Goal: Information Seeking & Learning: Learn about a topic

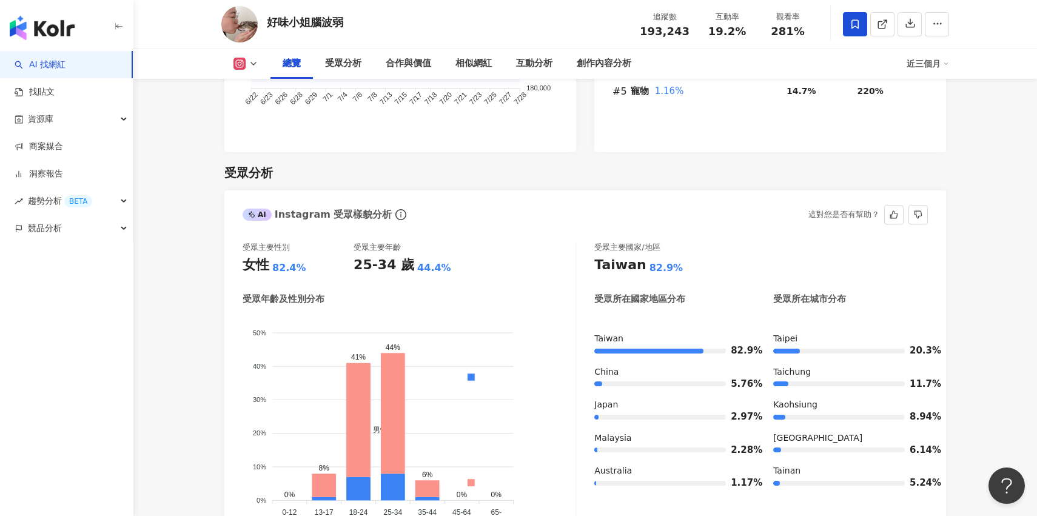
scroll to position [964, 0]
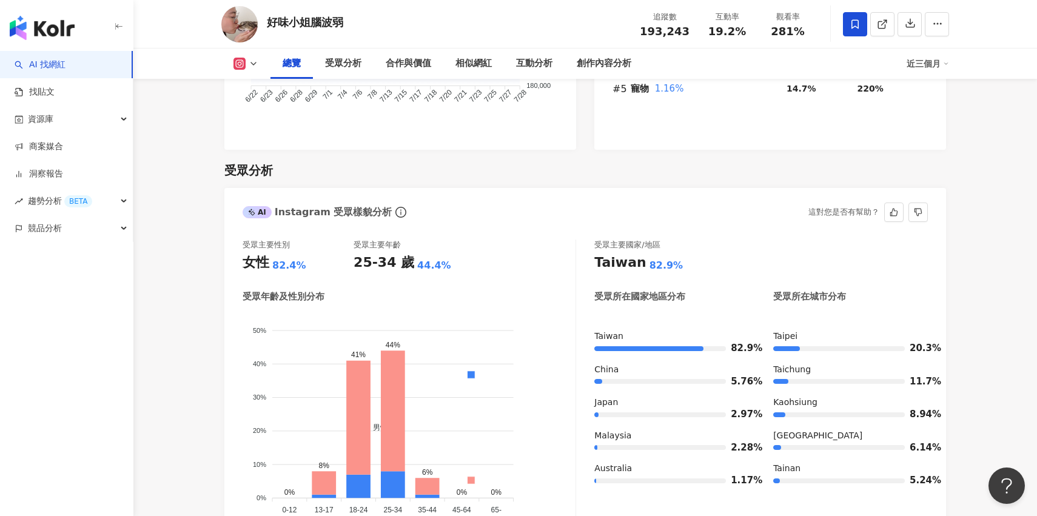
click at [422, 259] on div "44.4%" at bounding box center [434, 265] width 34 height 13
click at [496, 242] on div "受眾主要性別 女性 82.4% 受眾主要年齡 25-34 歲 44.4%" at bounding box center [409, 256] width 333 height 33
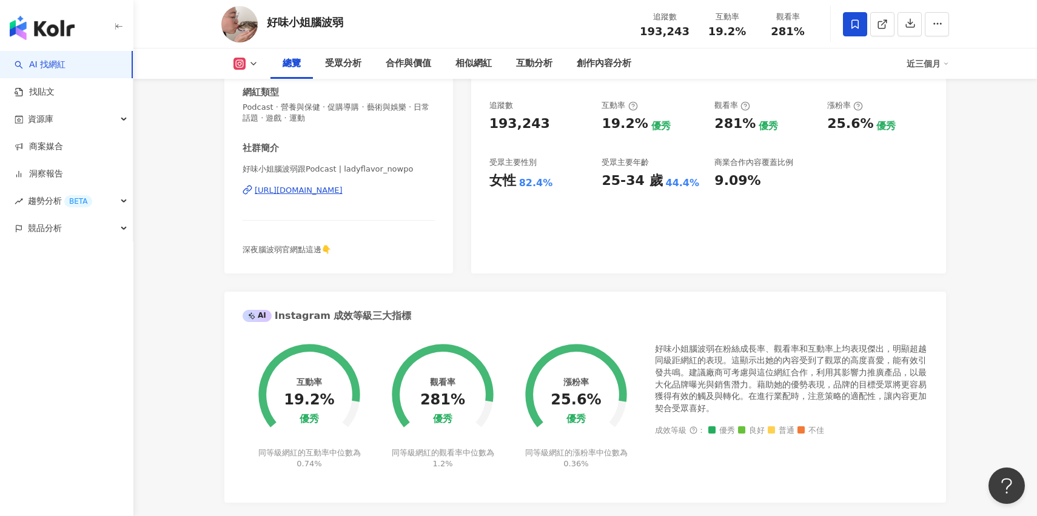
scroll to position [0, 0]
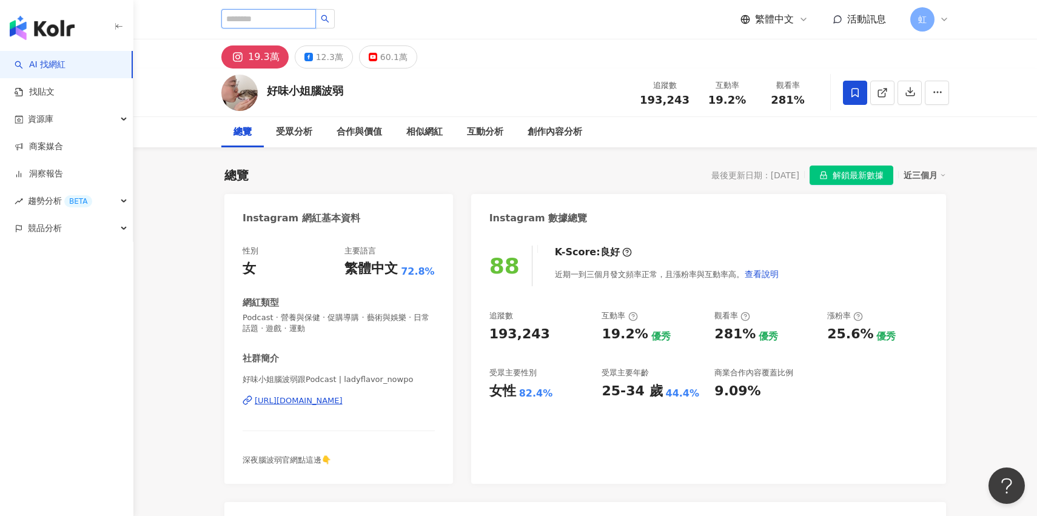
click at [297, 19] on input "search" at bounding box center [268, 18] width 95 height 19
type input "*"
type input "*****"
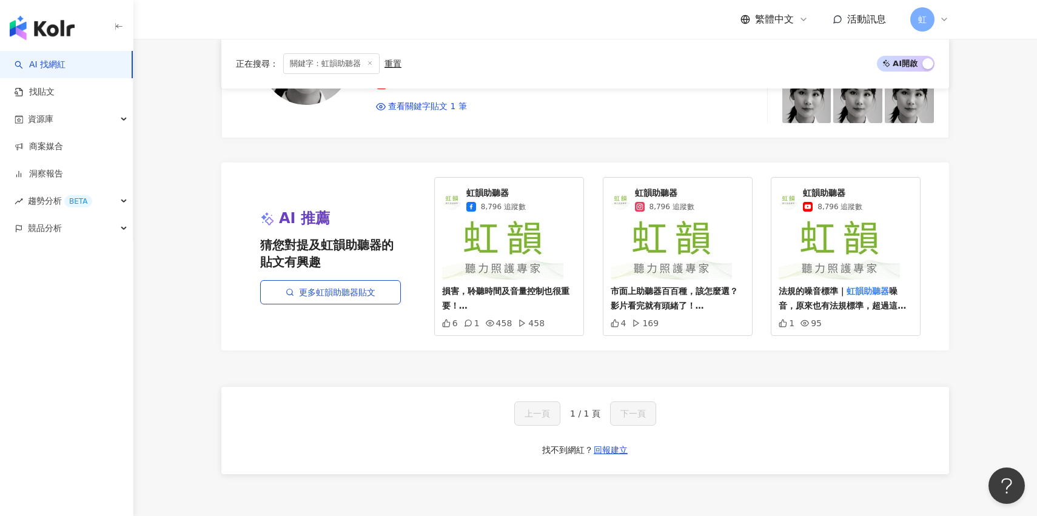
scroll to position [1327, 0]
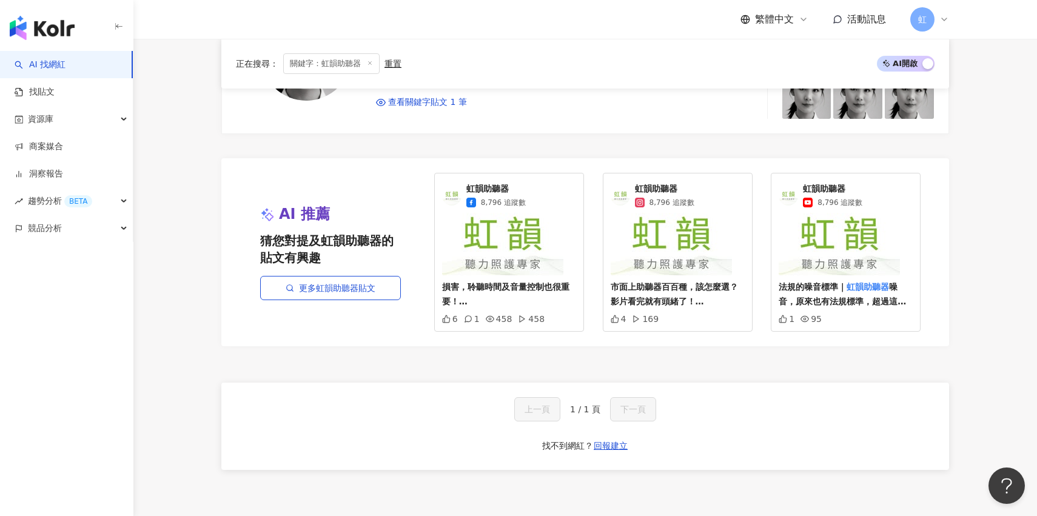
click at [689, 235] on img at bounding box center [671, 244] width 121 height 62
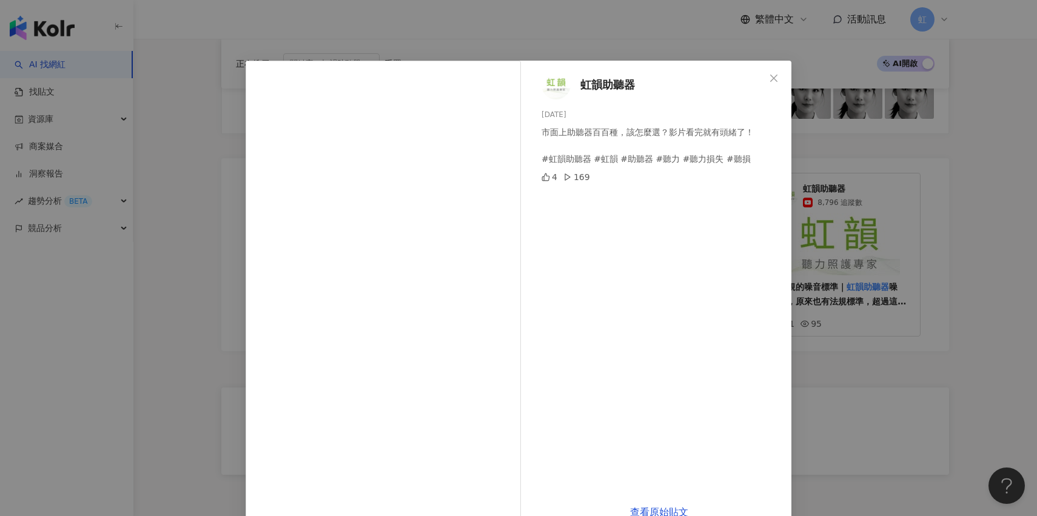
click at [610, 82] on span "虹韻助聽器" at bounding box center [608, 84] width 55 height 17
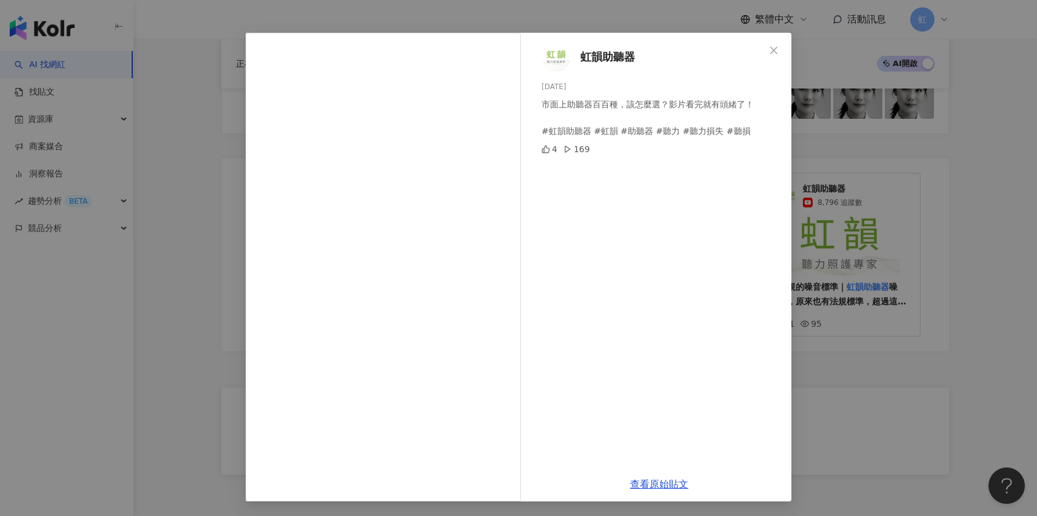
scroll to position [27, 0]
click at [778, 45] on button "Close" at bounding box center [774, 51] width 24 height 24
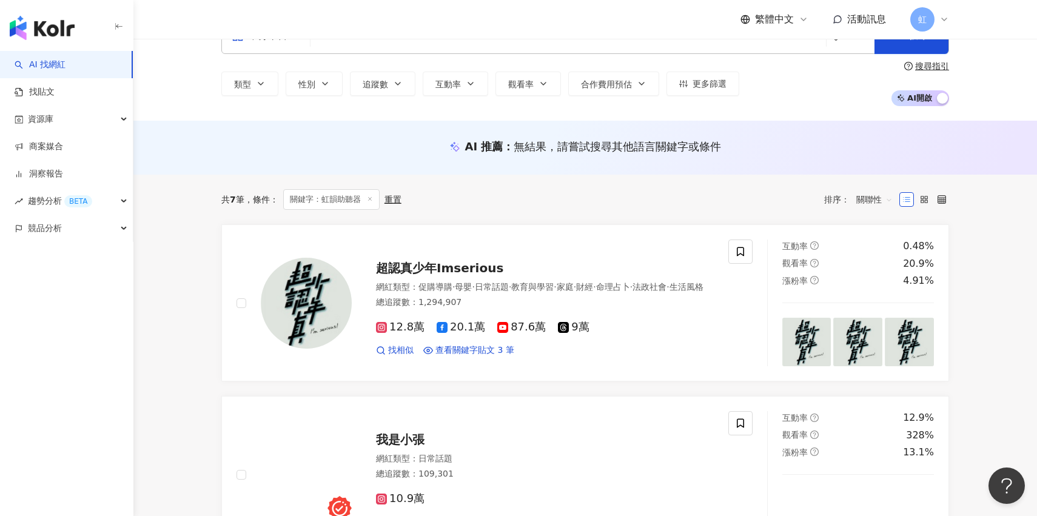
scroll to position [0, 0]
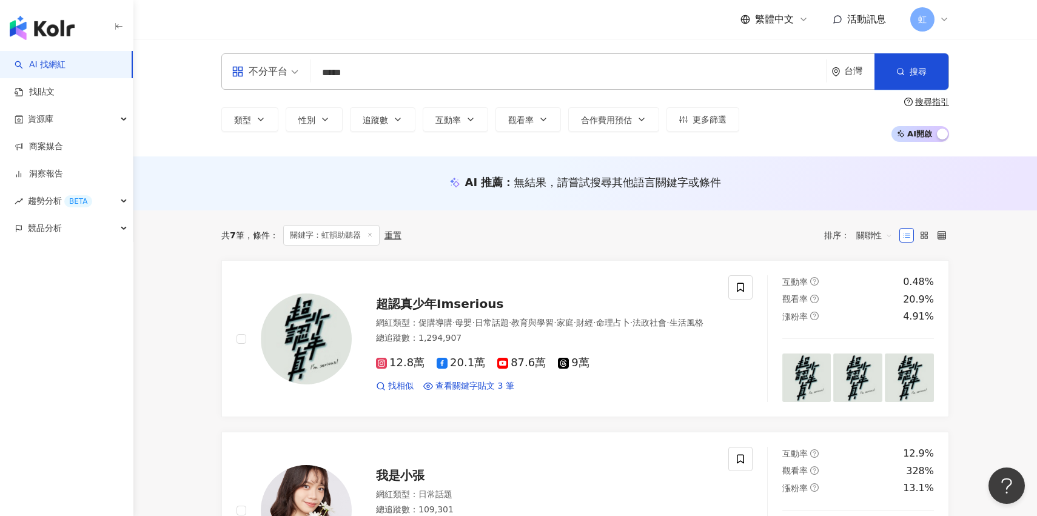
click at [293, 73] on span "不分平台" at bounding box center [265, 71] width 67 height 19
click at [428, 75] on input "*****" at bounding box center [568, 72] width 506 height 23
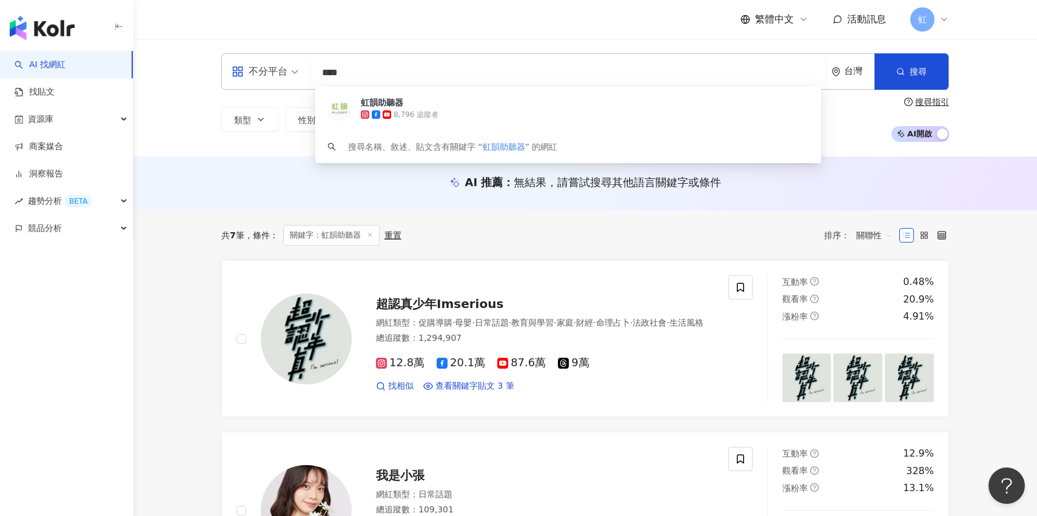
type input "***"
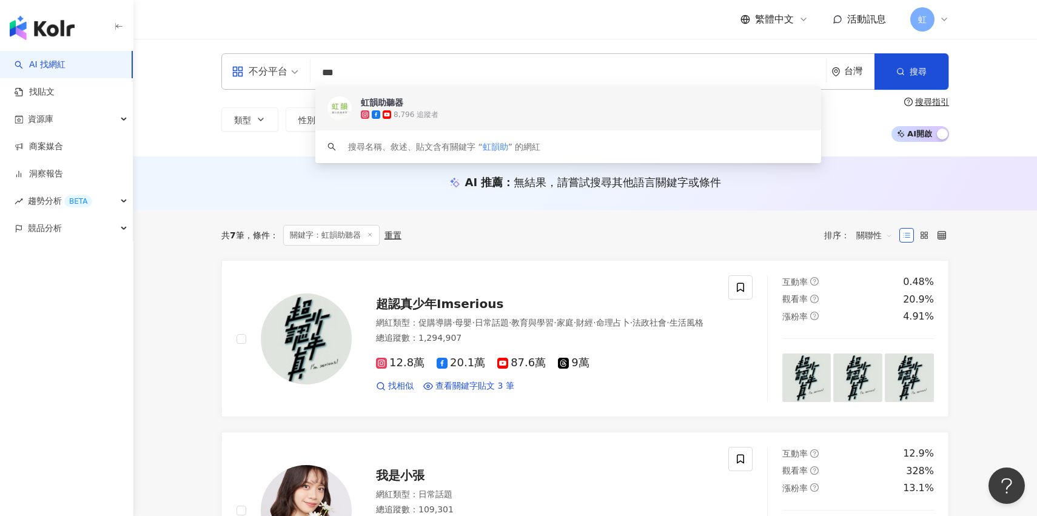
click at [429, 107] on span "虹韻助聽器" at bounding box center [562, 102] width 402 height 12
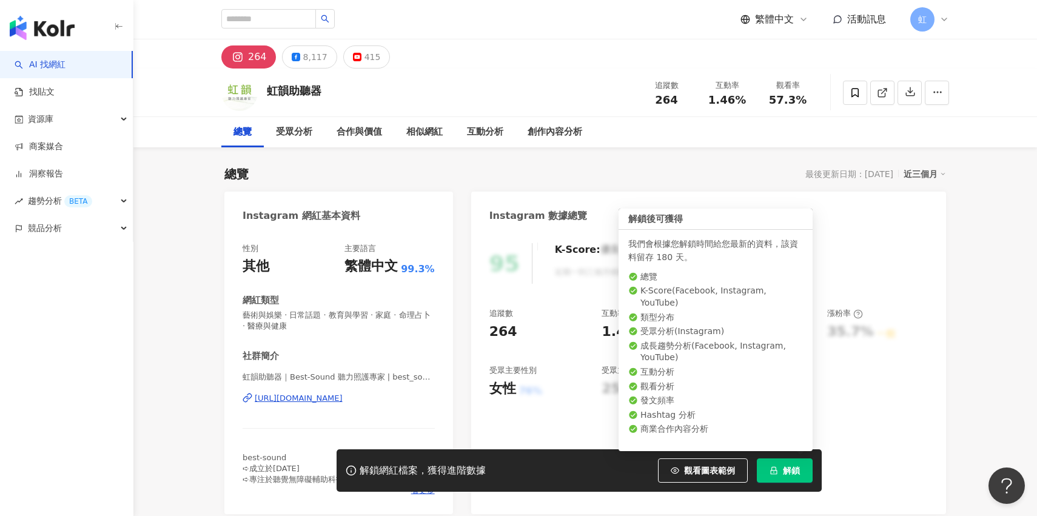
click at [794, 472] on span "解鎖" at bounding box center [791, 471] width 17 height 10
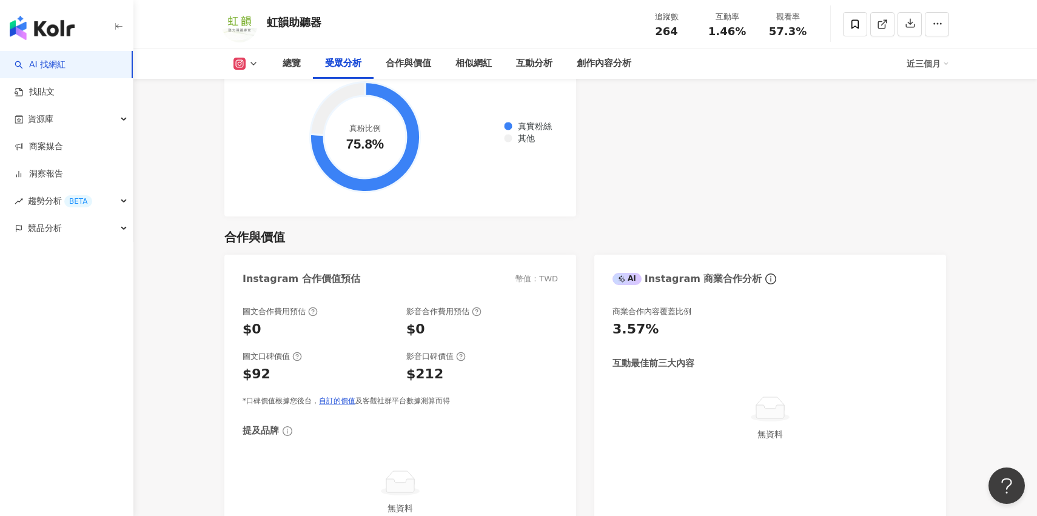
scroll to position [1528, 0]
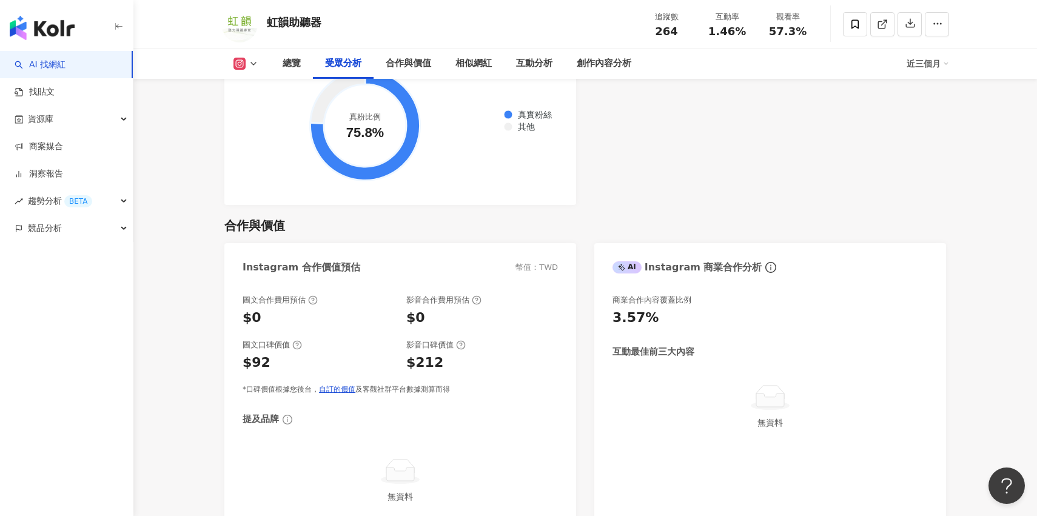
click at [257, 66] on icon at bounding box center [254, 64] width 10 height 10
click at [263, 110] on button "Facebook" at bounding box center [265, 114] width 73 height 17
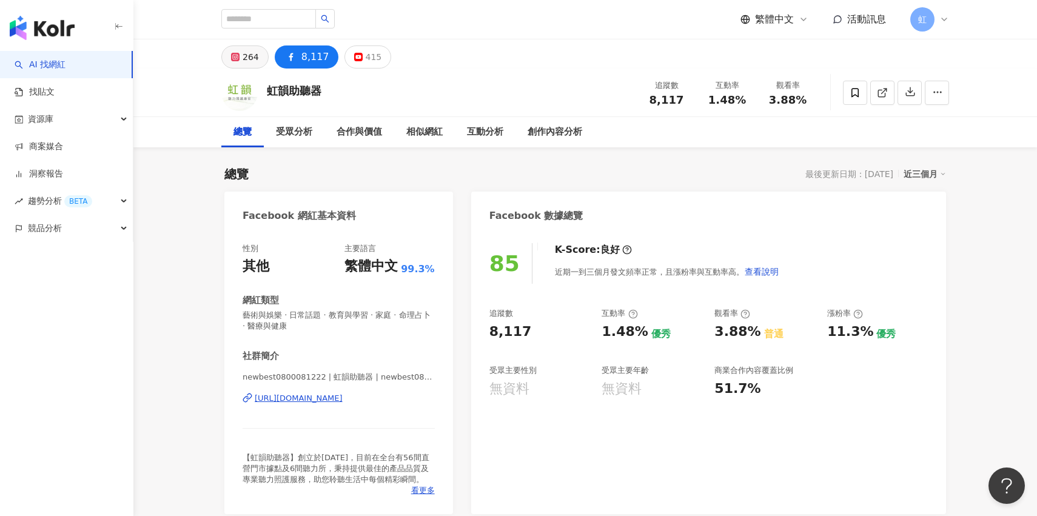
click at [257, 66] on button "264" at bounding box center [244, 57] width 47 height 23
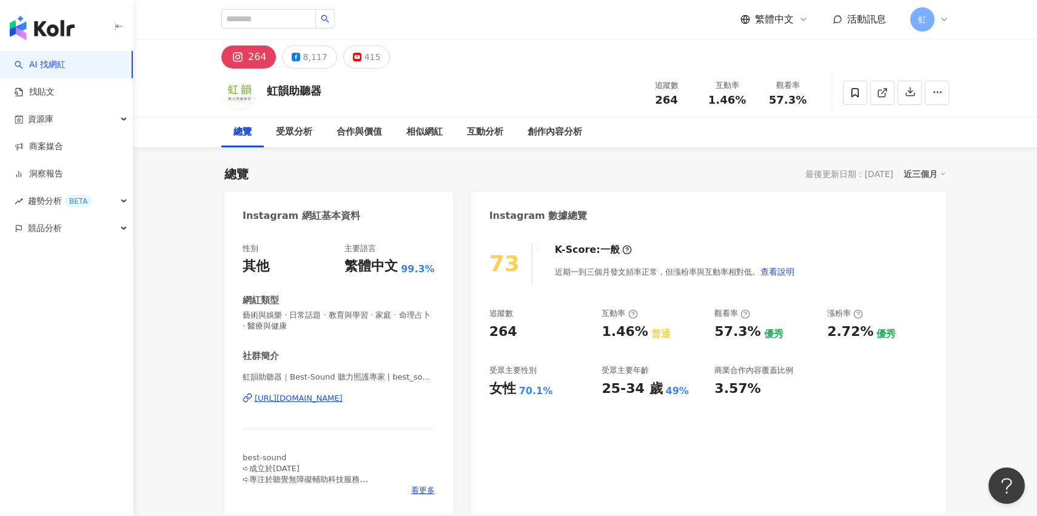
scroll to position [29, 0]
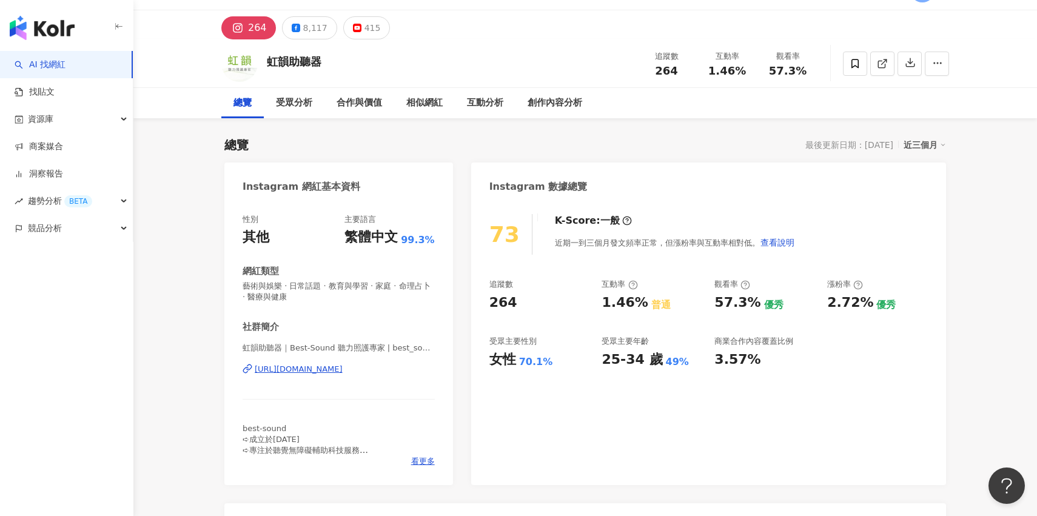
click at [731, 305] on div "57.3%" at bounding box center [738, 303] width 46 height 19
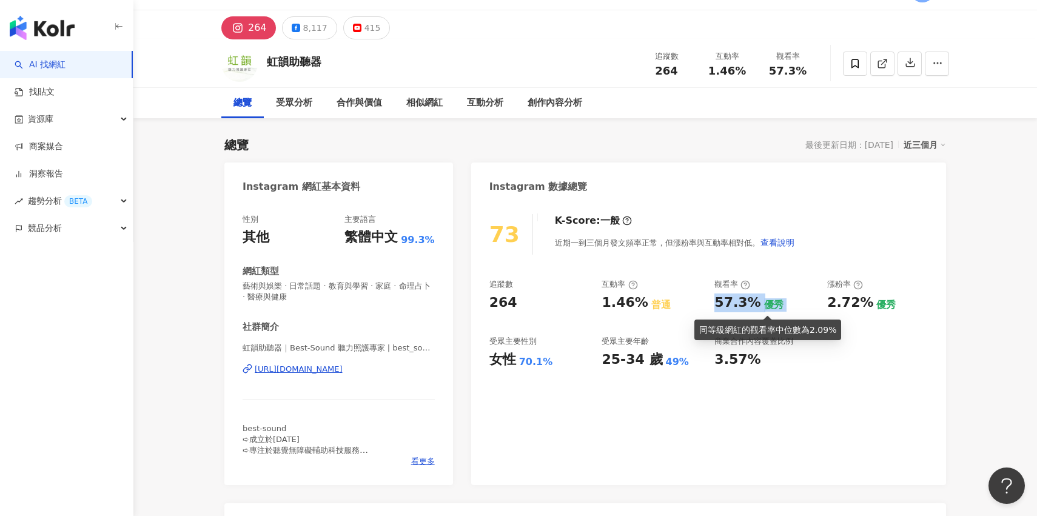
drag, startPoint x: 731, startPoint y: 305, endPoint x: 770, endPoint y: 309, distance: 39.1
click at [770, 309] on div "57.3% 優秀" at bounding box center [765, 303] width 101 height 19
click at [770, 309] on div "優秀" at bounding box center [773, 304] width 19 height 13
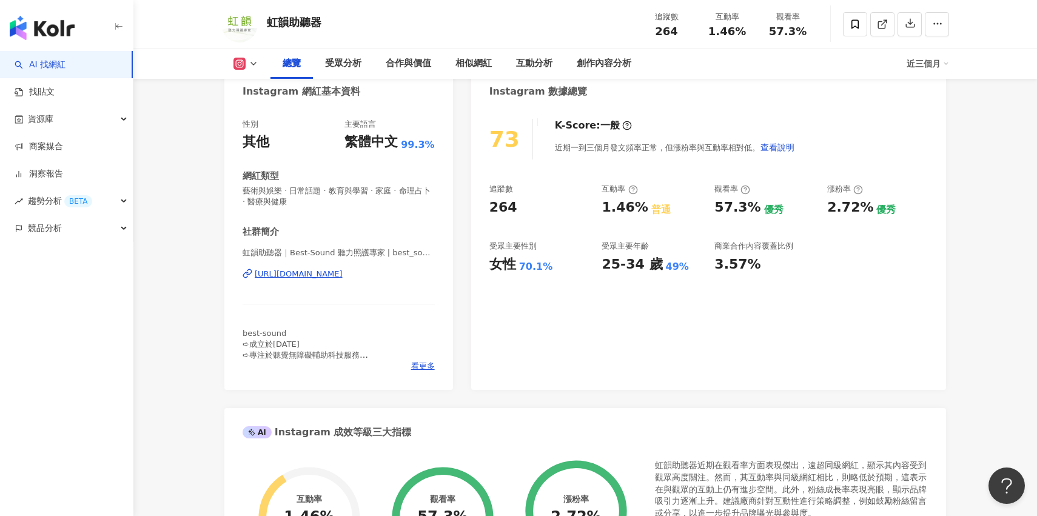
scroll to position [132, 0]
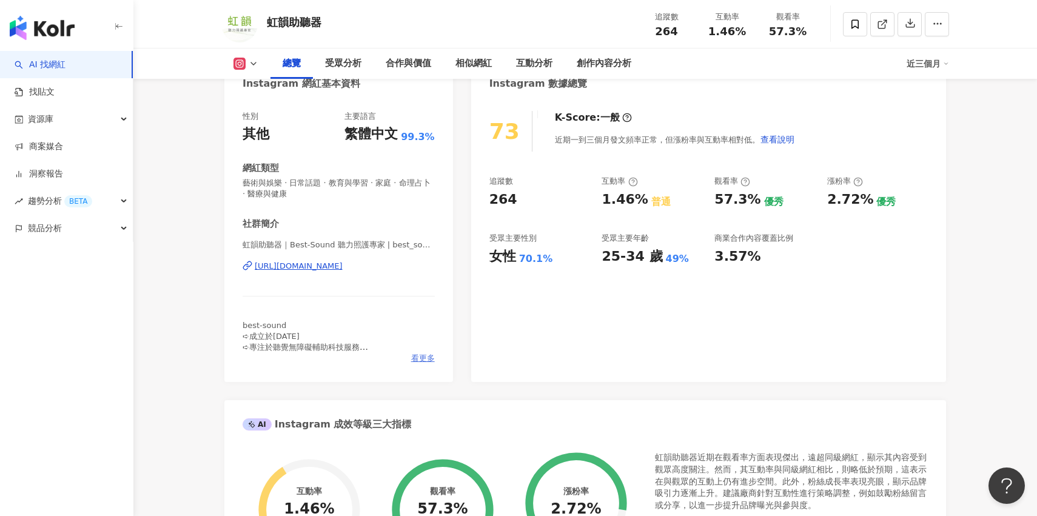
click at [433, 360] on span "看更多" at bounding box center [423, 358] width 24 height 11
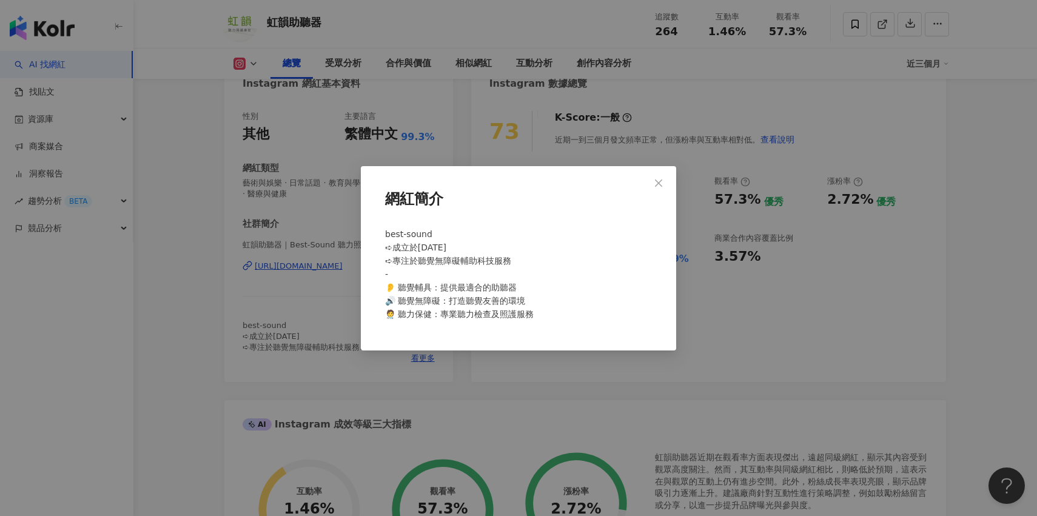
click at [505, 382] on div "網紅簡介 best-sound ➪成立於1997年 ➪專注於聽覺無障礙輔助科技服務 - 👂 聽覺輔具：提供最適合的助聽器 🔊 聽覺無障礙：打造聽覺友善的環境 …" at bounding box center [518, 258] width 1037 height 516
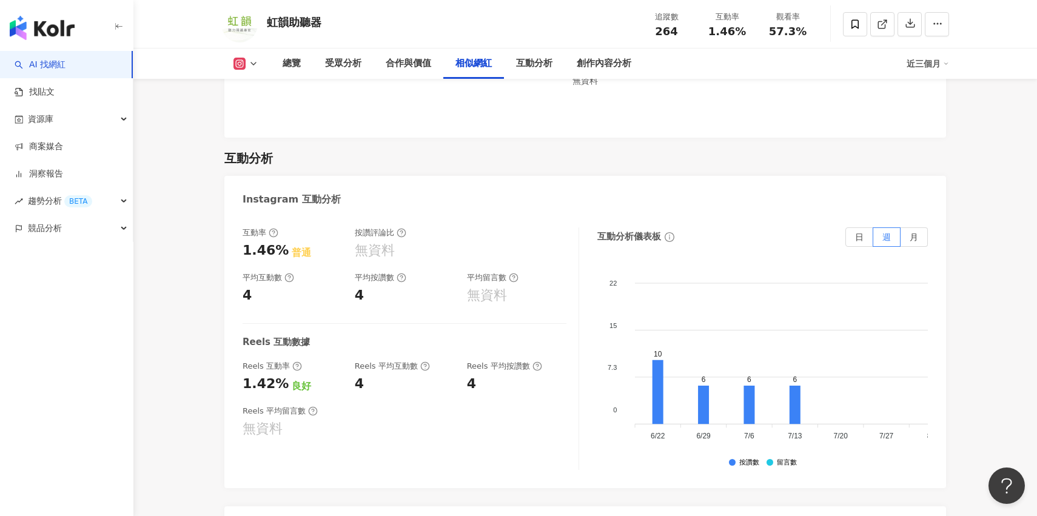
scroll to position [2347, 0]
click at [920, 240] on label "月" at bounding box center [914, 235] width 27 height 19
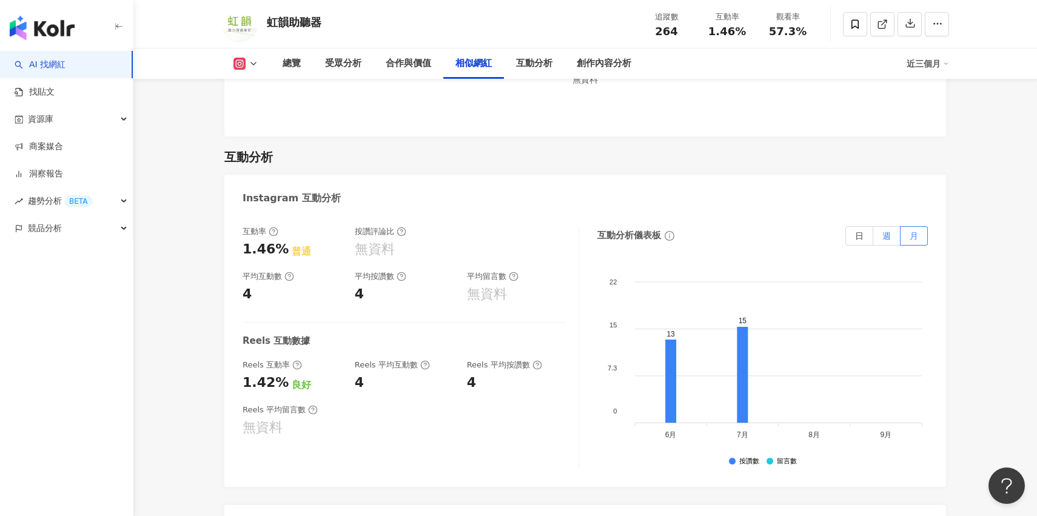
click at [880, 240] on label "週" at bounding box center [887, 235] width 27 height 19
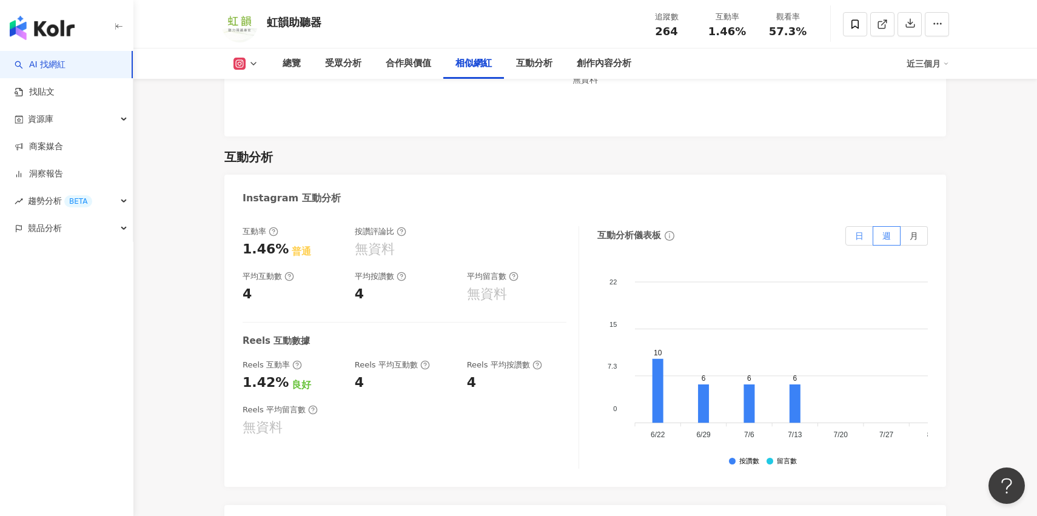
click at [865, 237] on label "日" at bounding box center [860, 235] width 28 height 19
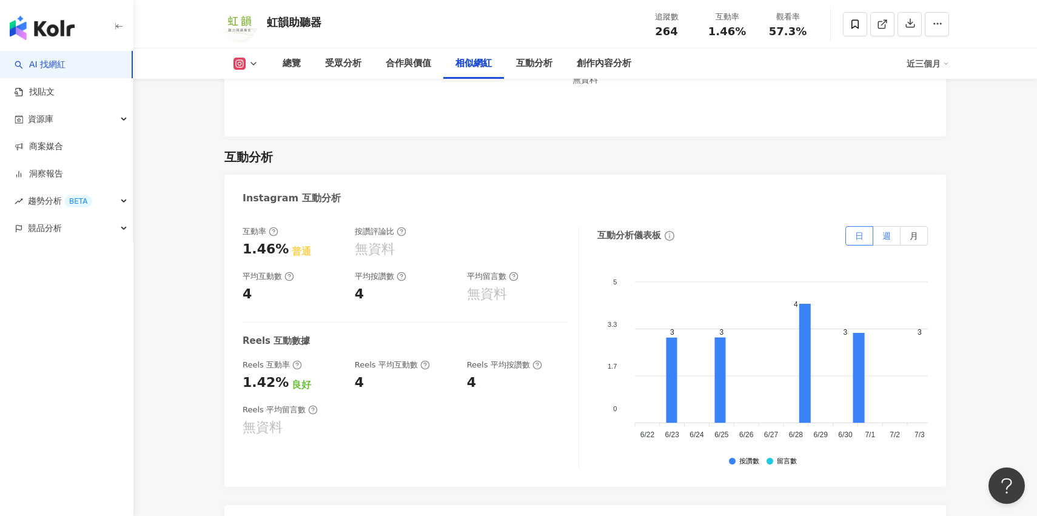
click at [887, 238] on span "週" at bounding box center [887, 236] width 8 height 10
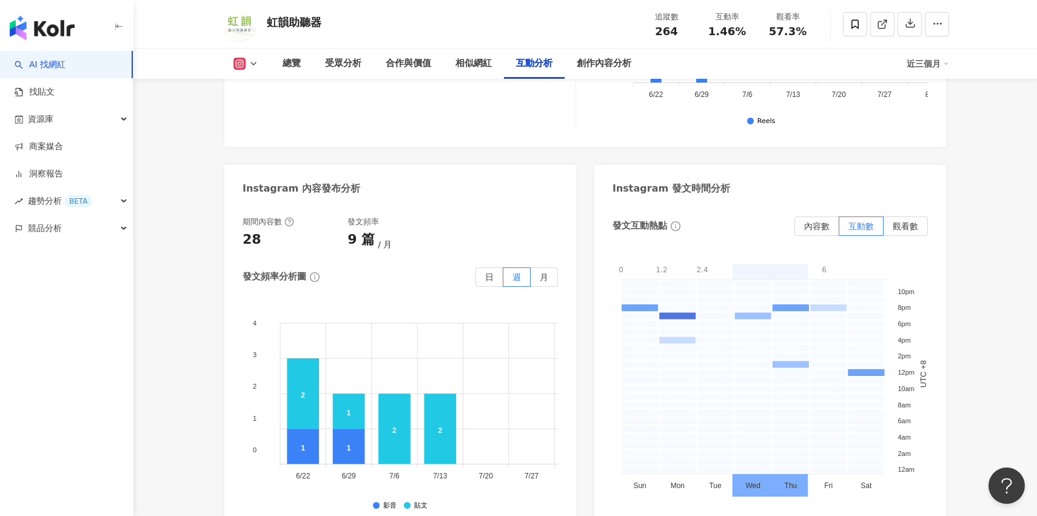
scroll to position [3019, 0]
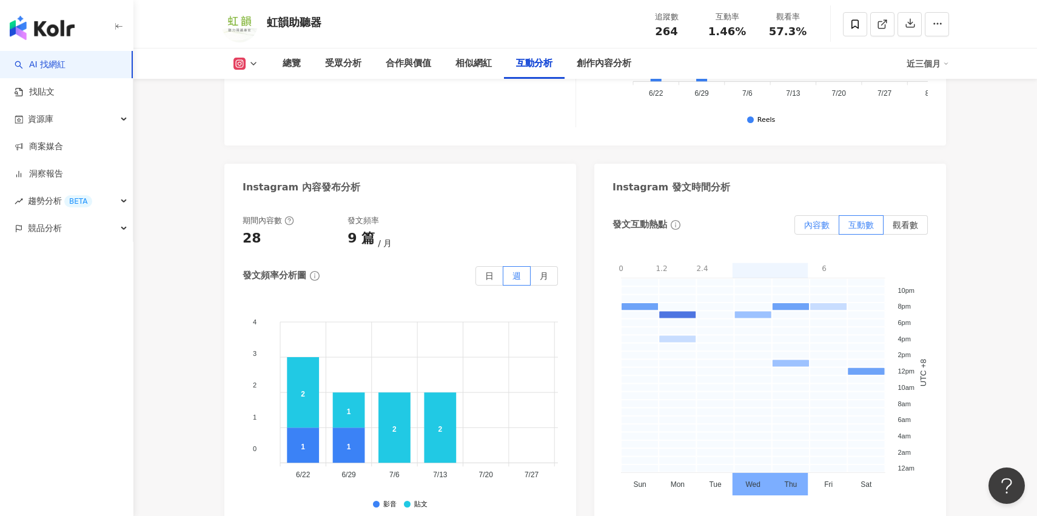
click at [832, 229] on label "內容數" at bounding box center [817, 224] width 45 height 19
click at [908, 227] on span "觀看數" at bounding box center [905, 225] width 25 height 10
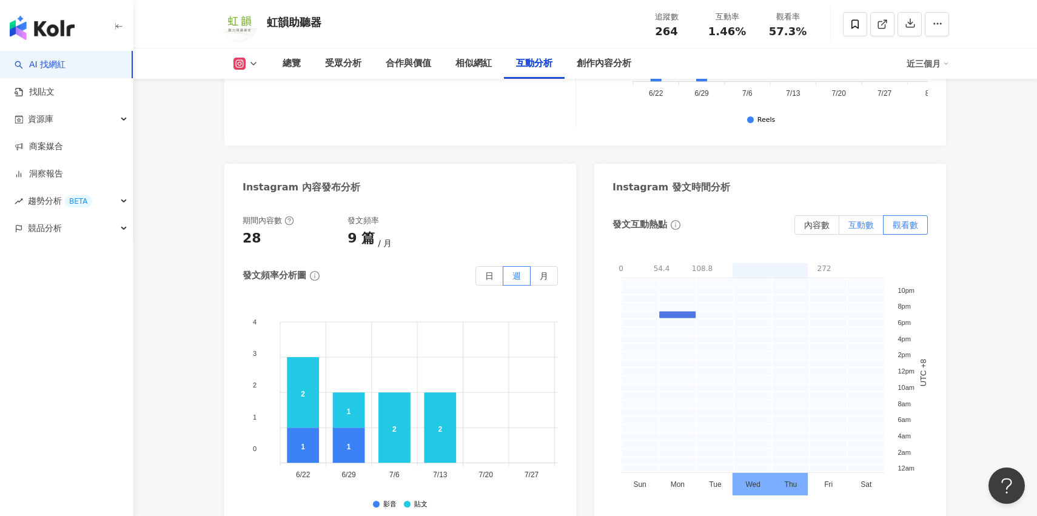
click at [854, 228] on span "互動數" at bounding box center [861, 225] width 25 height 10
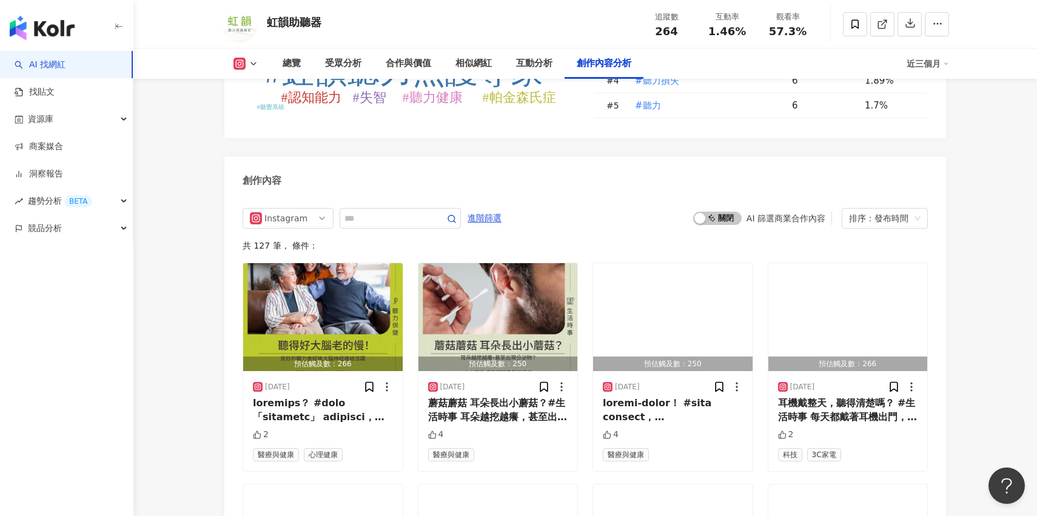
scroll to position [3658, 0]
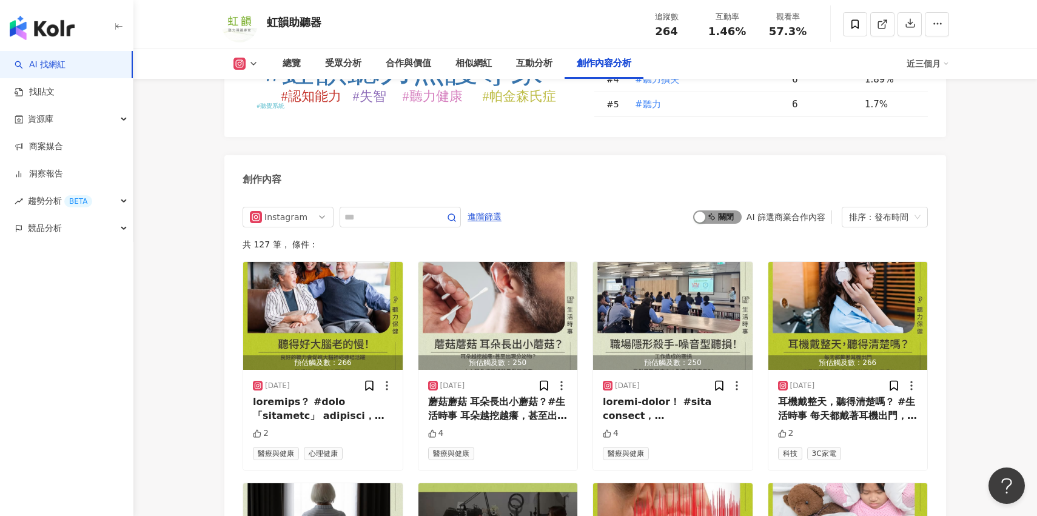
click at [720, 220] on span "啟動 關閉" at bounding box center [717, 217] width 49 height 13
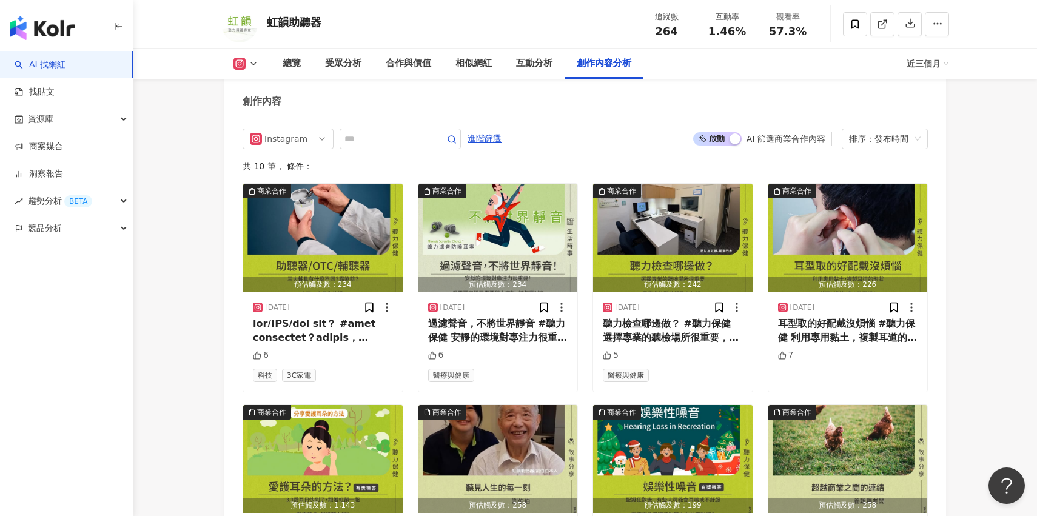
click at [722, 145] on span "啟動 關閉" at bounding box center [717, 138] width 49 height 13
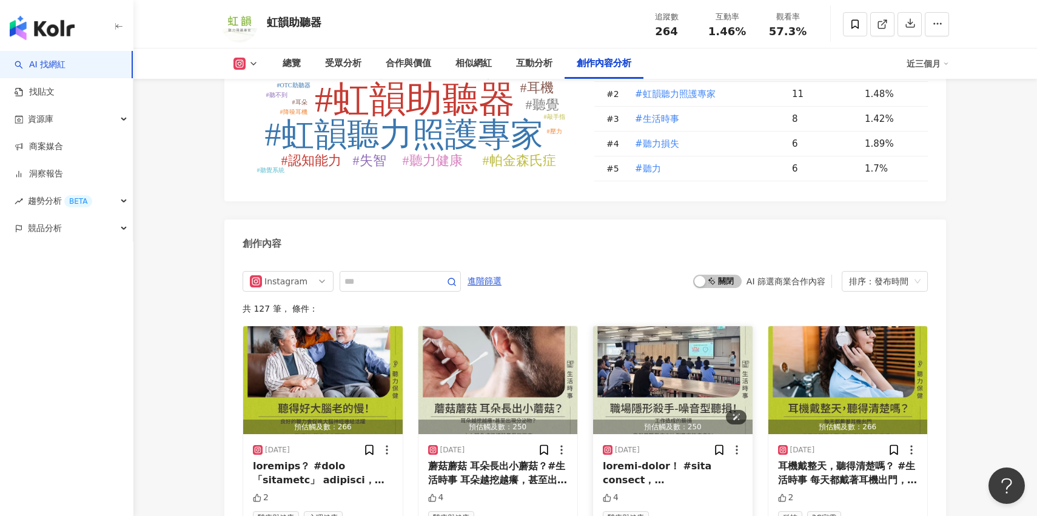
scroll to position [3593, 0]
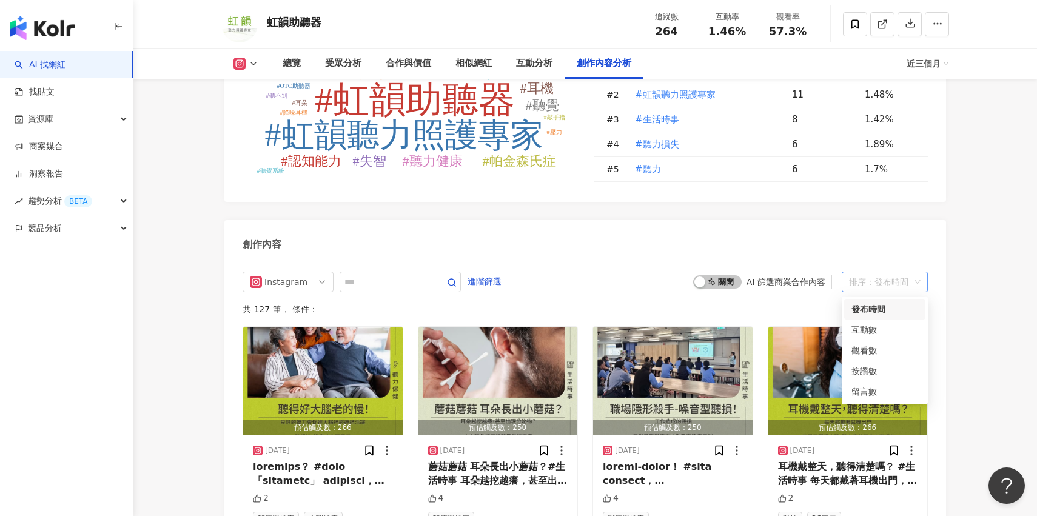
click at [875, 279] on div "排序：發布時間" at bounding box center [879, 281] width 61 height 19
click at [886, 336] on div "互動數" at bounding box center [885, 329] width 67 height 13
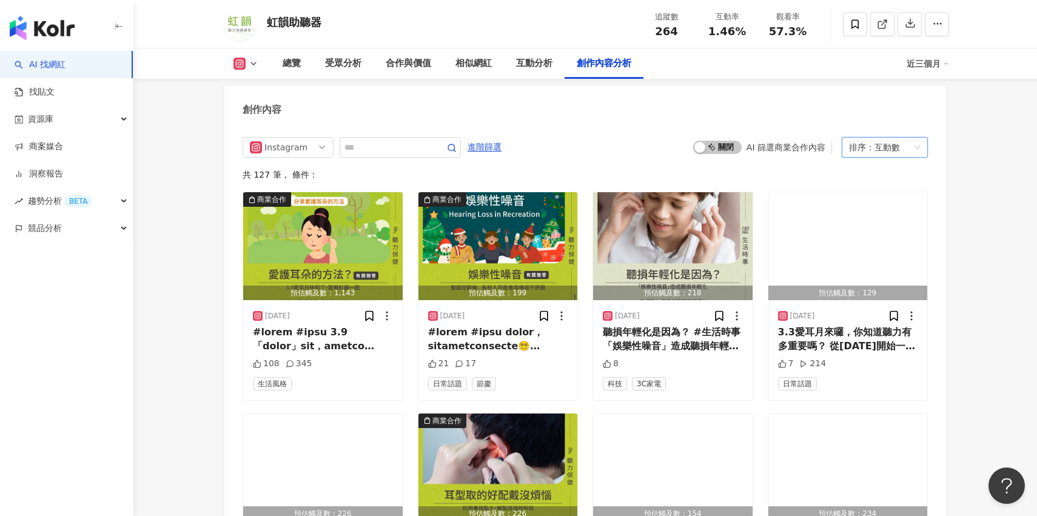
scroll to position [3637, 0]
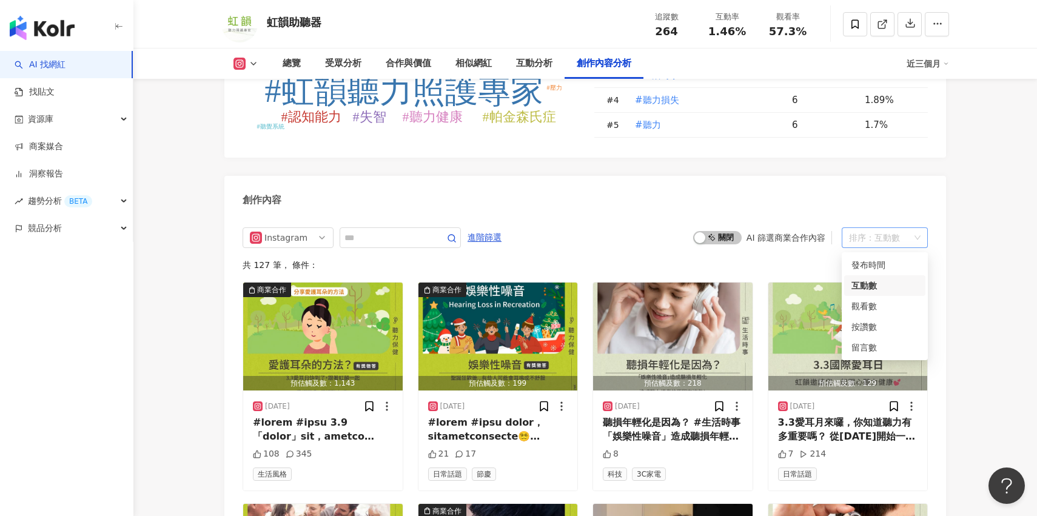
click at [891, 241] on div "互動數" at bounding box center [887, 237] width 25 height 19
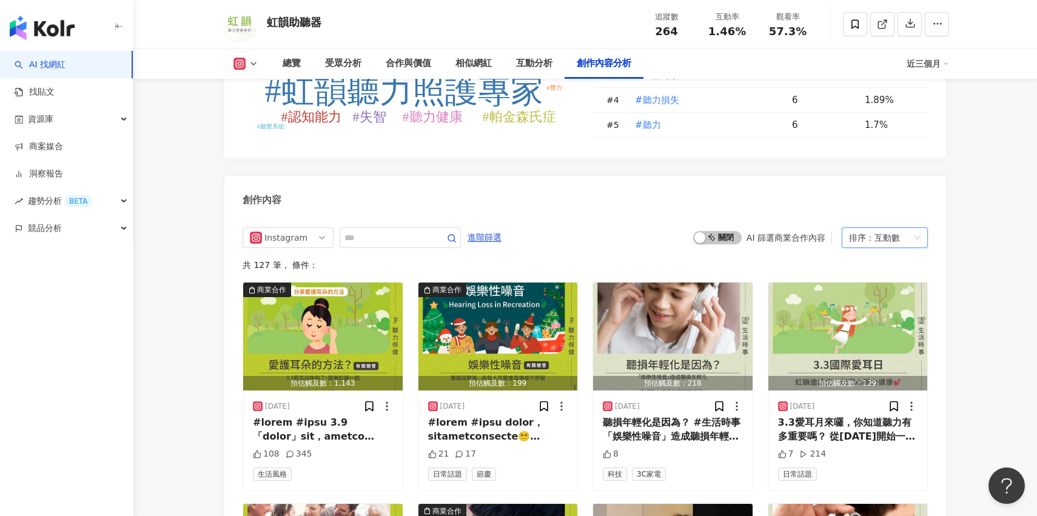
click at [891, 241] on div "互動數" at bounding box center [887, 237] width 25 height 19
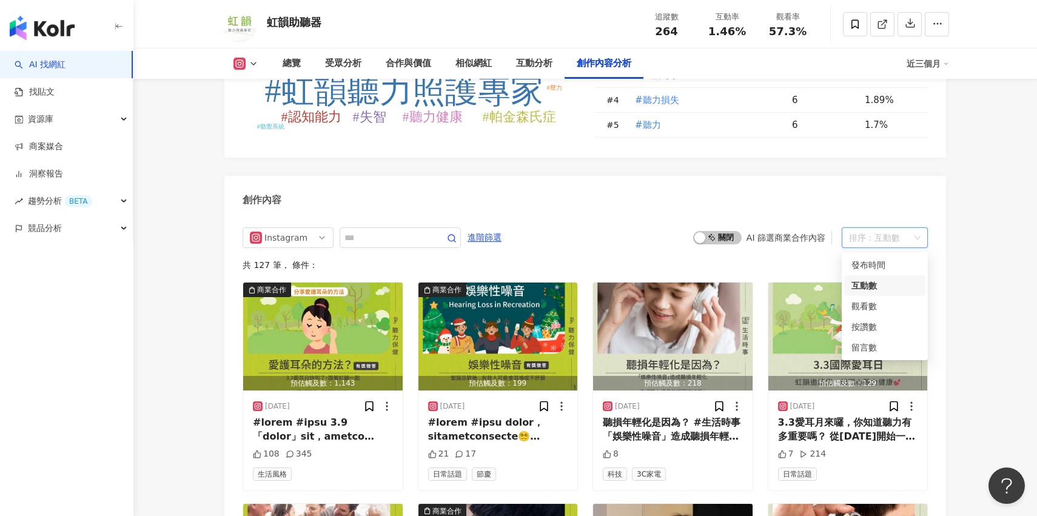
click at [891, 241] on div "互動數" at bounding box center [887, 237] width 25 height 19
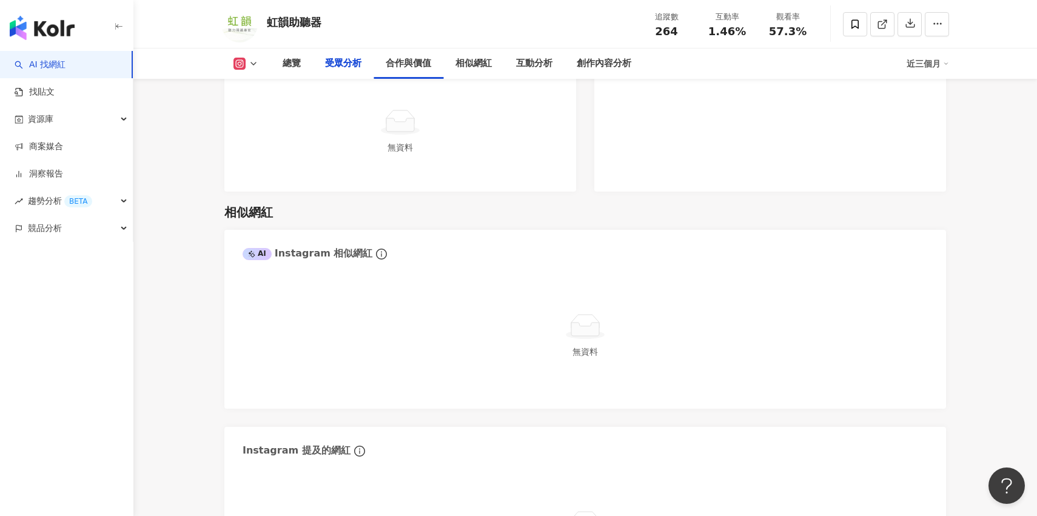
scroll to position [1536, 0]
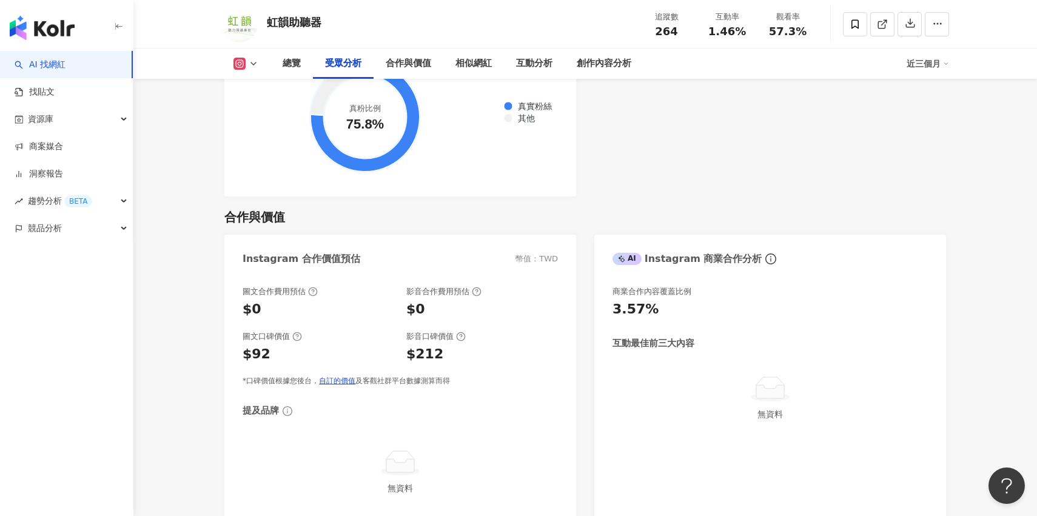
click at [936, 76] on div "總覽 受眾分析 合作與價值 相似網紅 互動分析 創作內容分析 近三個月" at bounding box center [585, 64] width 728 height 30
click at [936, 49] on div "總覽 受眾分析 合作與價值 相似網紅 互動分析 創作內容分析 近三個月" at bounding box center [585, 64] width 728 height 30
click at [936, 62] on div "近三個月" at bounding box center [928, 63] width 42 height 19
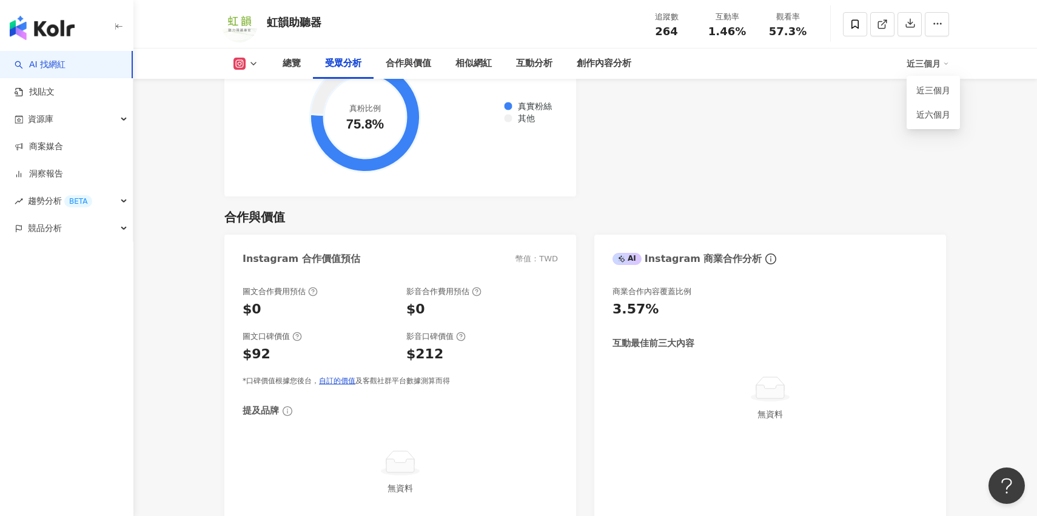
click at [936, 62] on div "近三個月" at bounding box center [928, 63] width 42 height 19
click at [934, 10] on div at bounding box center [896, 24] width 106 height 36
click at [934, 18] on icon "button" at bounding box center [937, 23] width 11 height 11
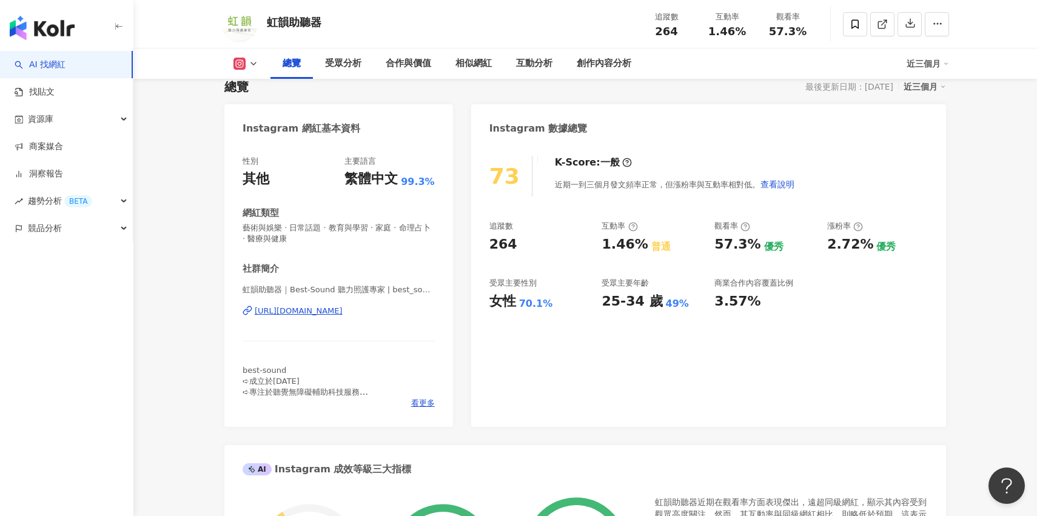
scroll to position [0, 0]
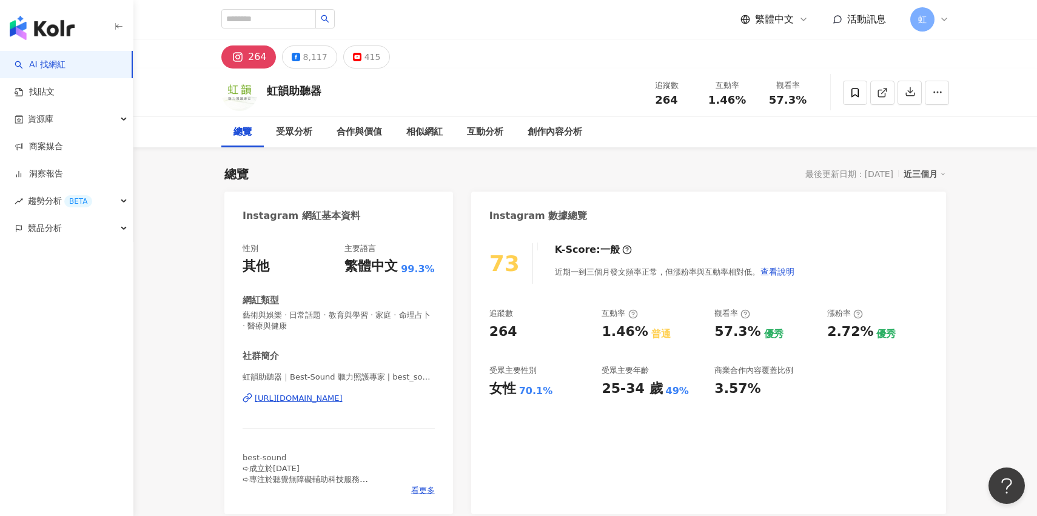
click at [934, 21] on span "虹" at bounding box center [923, 19] width 24 height 24
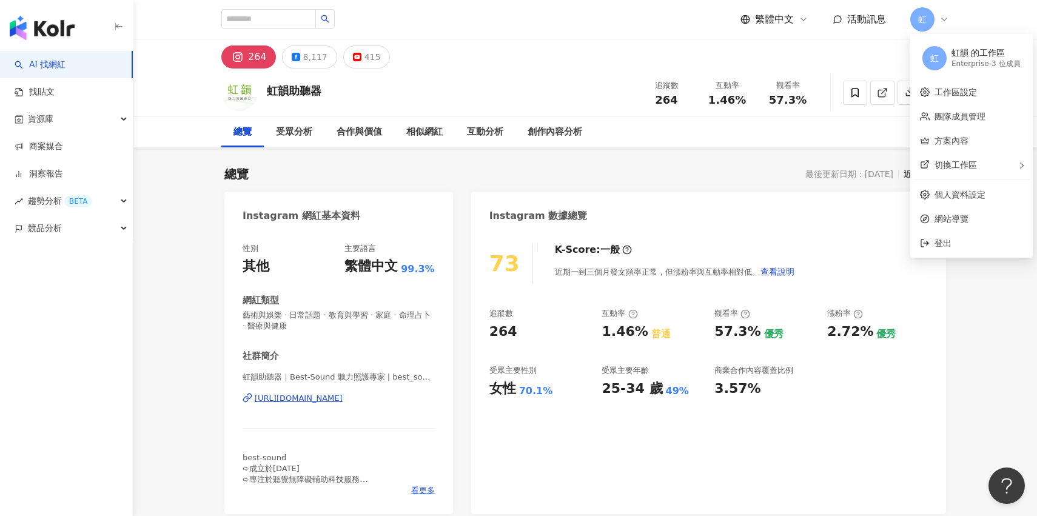
click at [934, 21] on span "虹" at bounding box center [923, 19] width 24 height 24
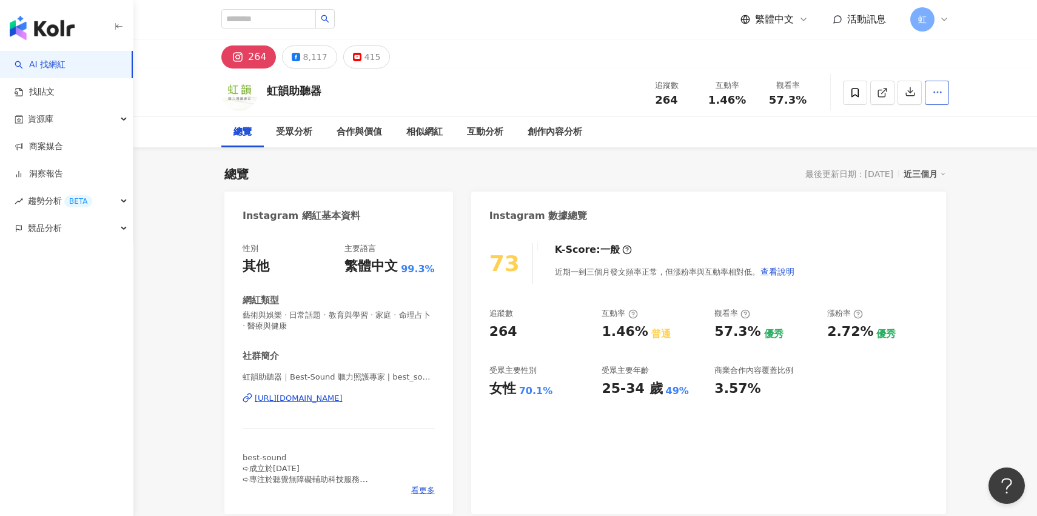
click at [942, 92] on circle "button" at bounding box center [941, 92] width 1 height 1
click at [942, 91] on icon "button" at bounding box center [937, 92] width 11 height 11
click at [942, 16] on icon at bounding box center [945, 20] width 10 height 10
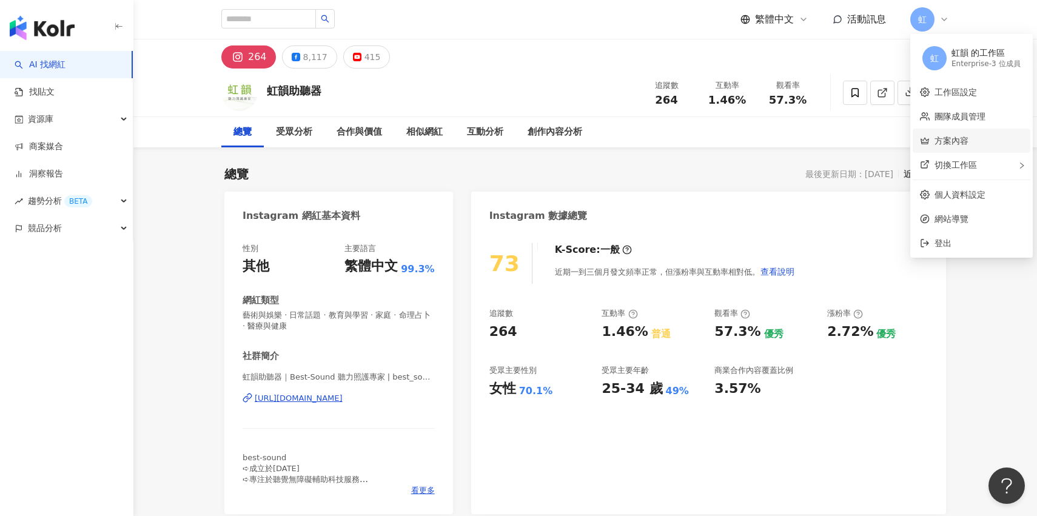
click at [957, 145] on link "方案內容" at bounding box center [952, 141] width 34 height 10
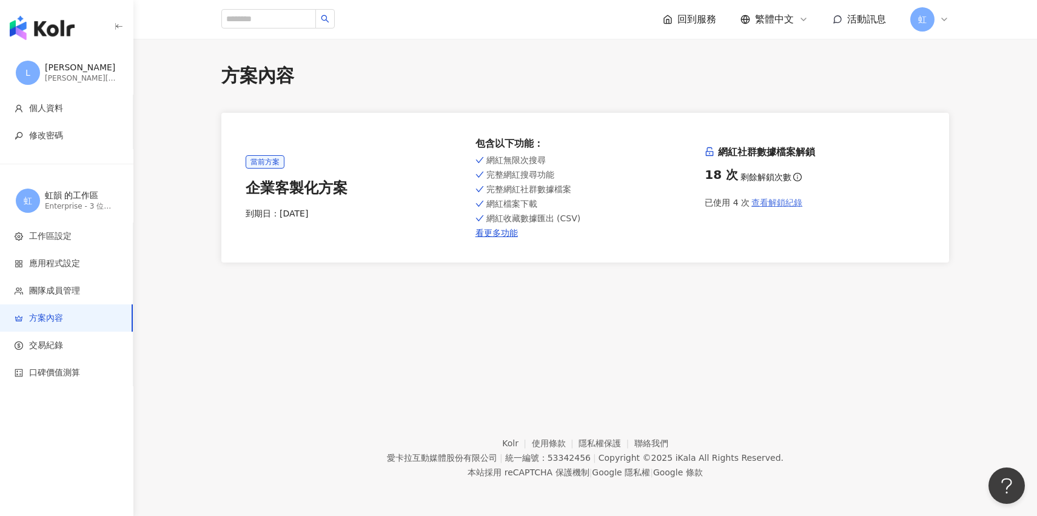
click at [774, 203] on span "查看解鎖紀錄" at bounding box center [777, 203] width 51 height 10
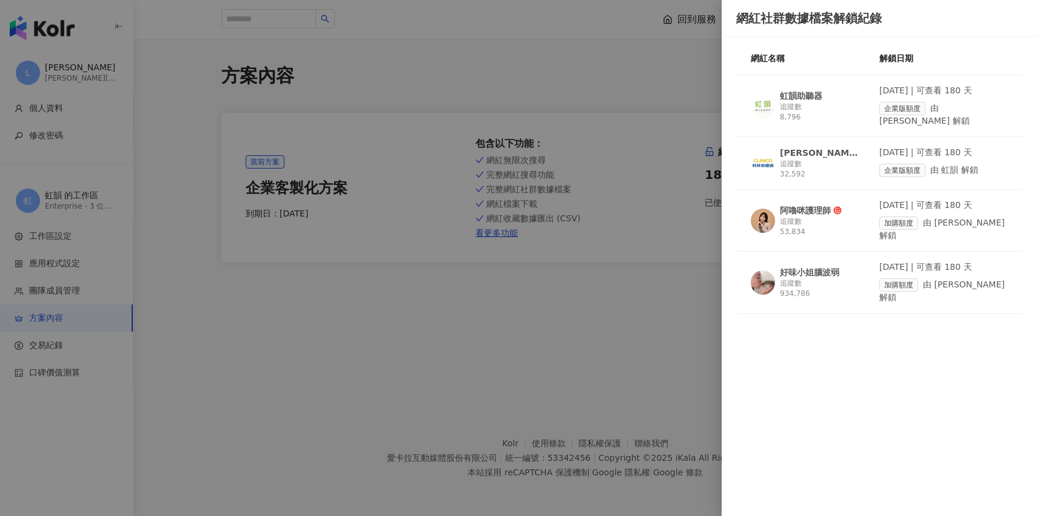
click at [852, 159] on div "追蹤數 32,592" at bounding box center [819, 169] width 79 height 21
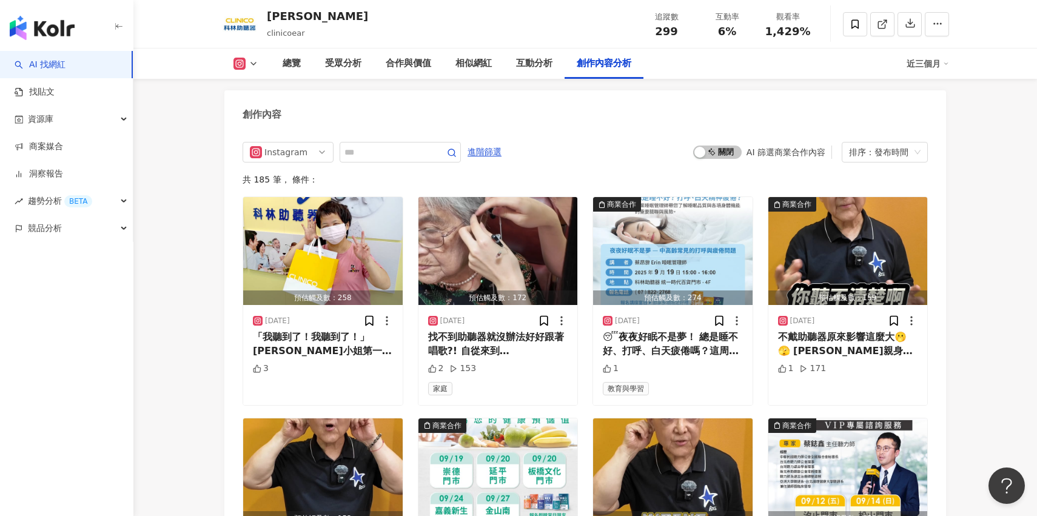
scroll to position [3694, 0]
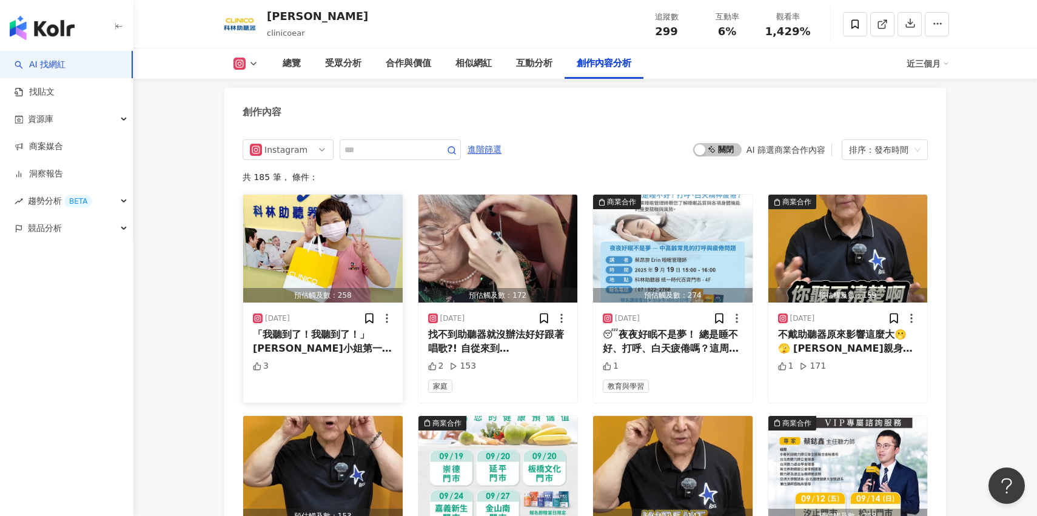
click at [348, 292] on div "預估觸及數：258" at bounding box center [323, 295] width 160 height 15
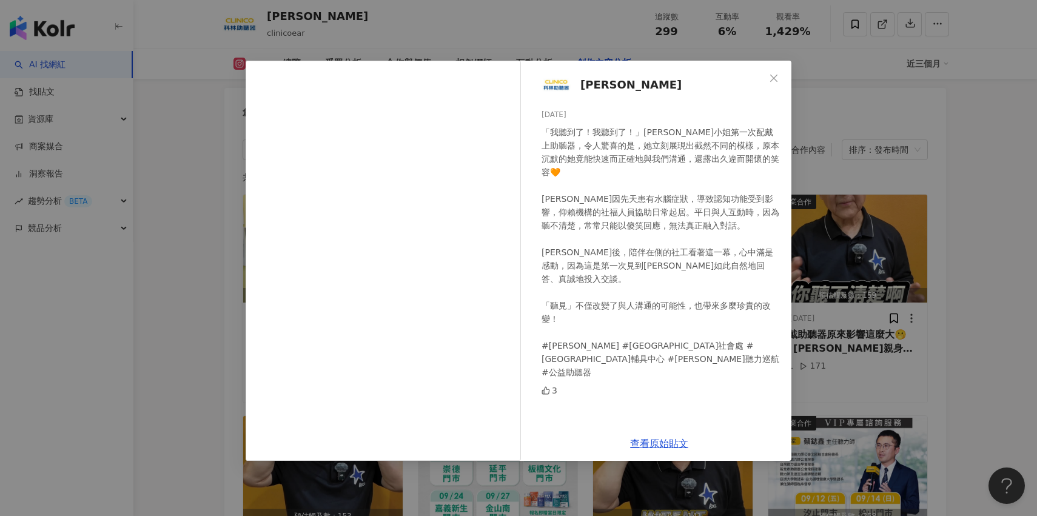
click at [695, 58] on div "[PERSON_NAME] [DATE] 「我聽到了！我聽到了！」[PERSON_NAME]小姐第一次配戴上助聽器，令人驚喜的是，她立刻展現出截然不同的模樣，…" at bounding box center [518, 258] width 1037 height 516
click at [710, 41] on div "[PERSON_NAME] [DATE] 「我聽到了！我聽到了！」[PERSON_NAME]小姐第一次配戴上助聽器，令人驚喜的是，她立刻展現出截然不同的模樣，…" at bounding box center [518, 258] width 1037 height 516
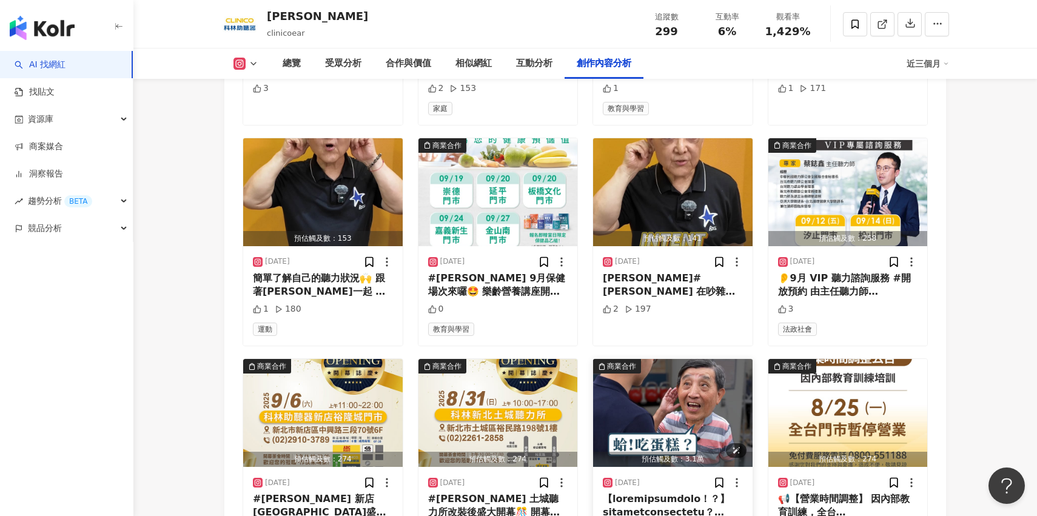
scroll to position [4071, 0]
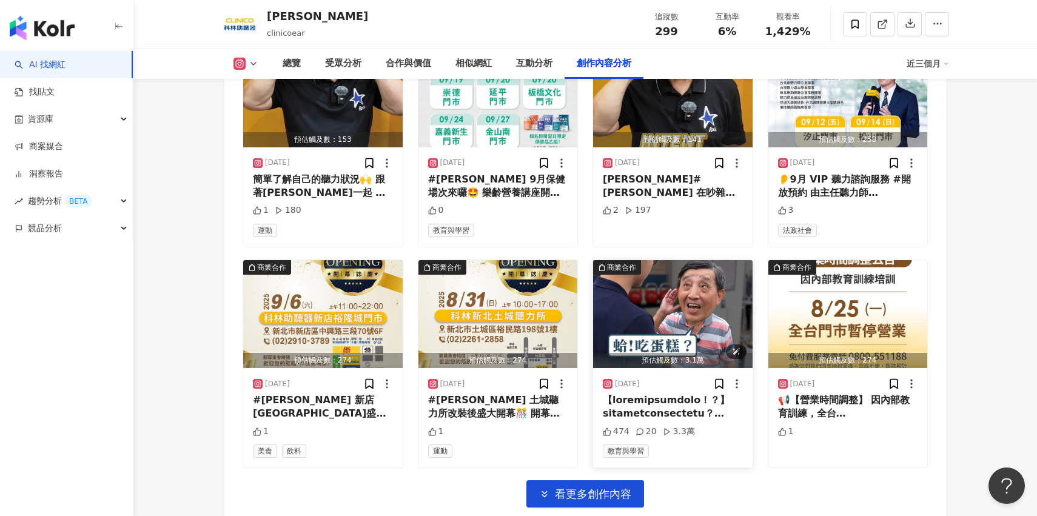
click at [647, 309] on img "button" at bounding box center [673, 314] width 160 height 108
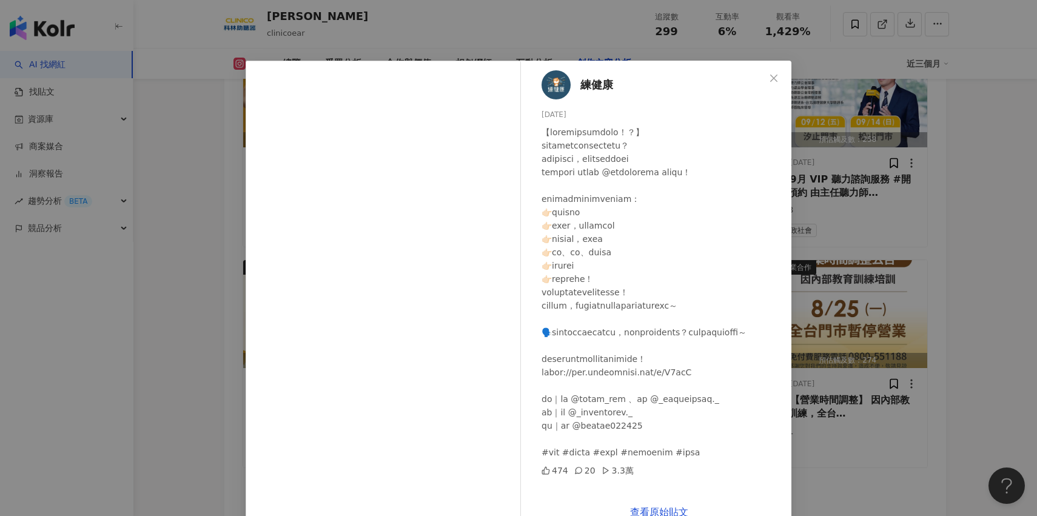
scroll to position [28, 0]
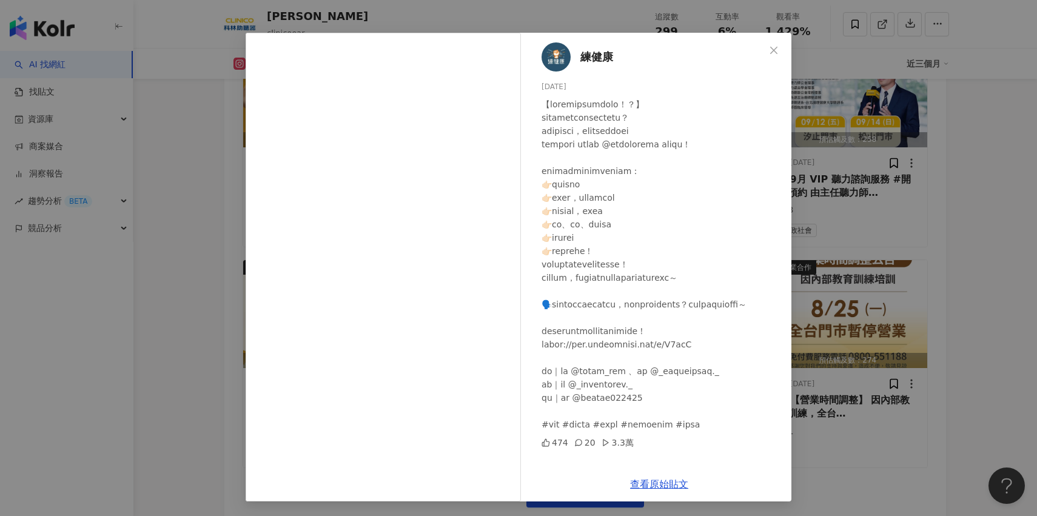
click at [833, 243] on div "練健康 [DATE] 474 20 3.3萬 查看原始貼文" at bounding box center [518, 258] width 1037 height 516
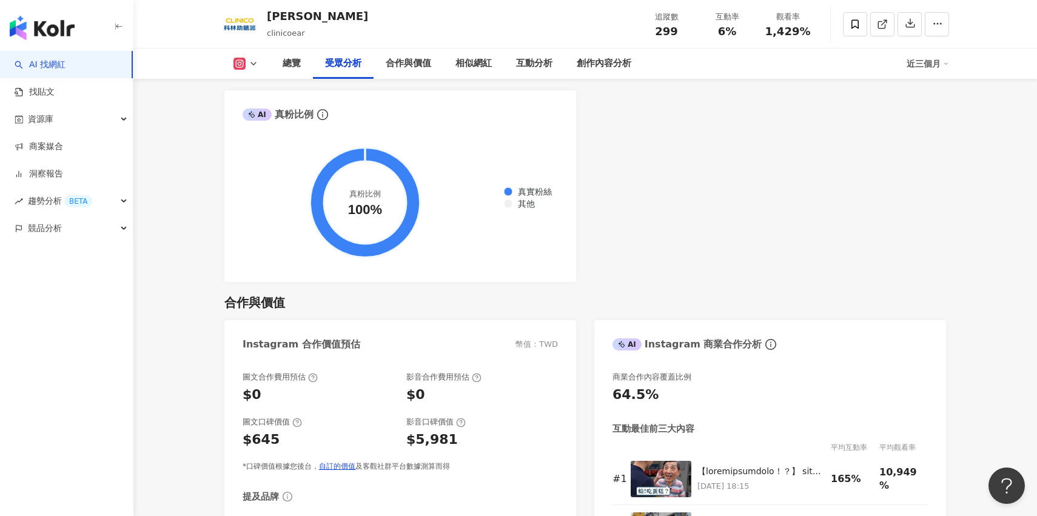
scroll to position [1099, 0]
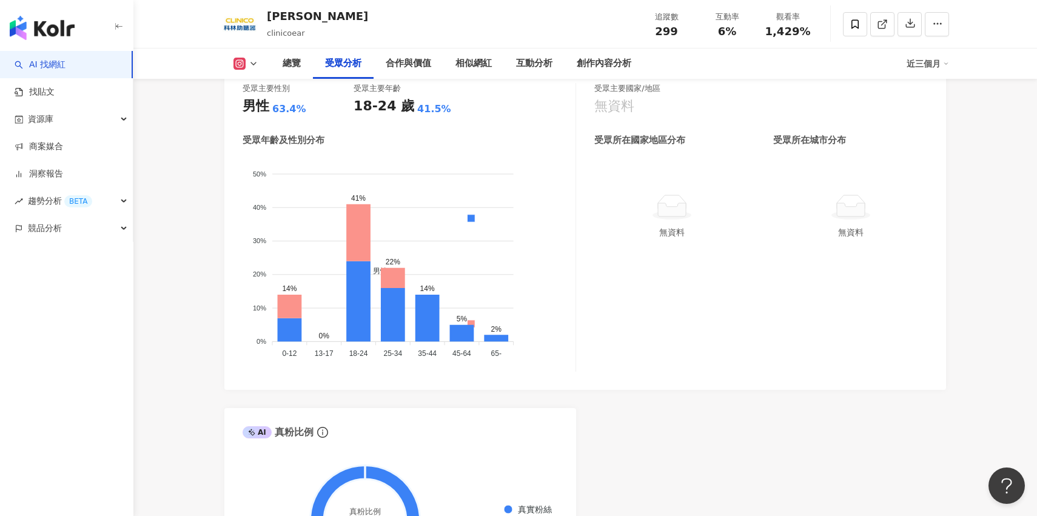
click at [922, 68] on div "近三個月" at bounding box center [928, 63] width 42 height 19
click at [933, 116] on link "近六個月" at bounding box center [934, 114] width 34 height 13
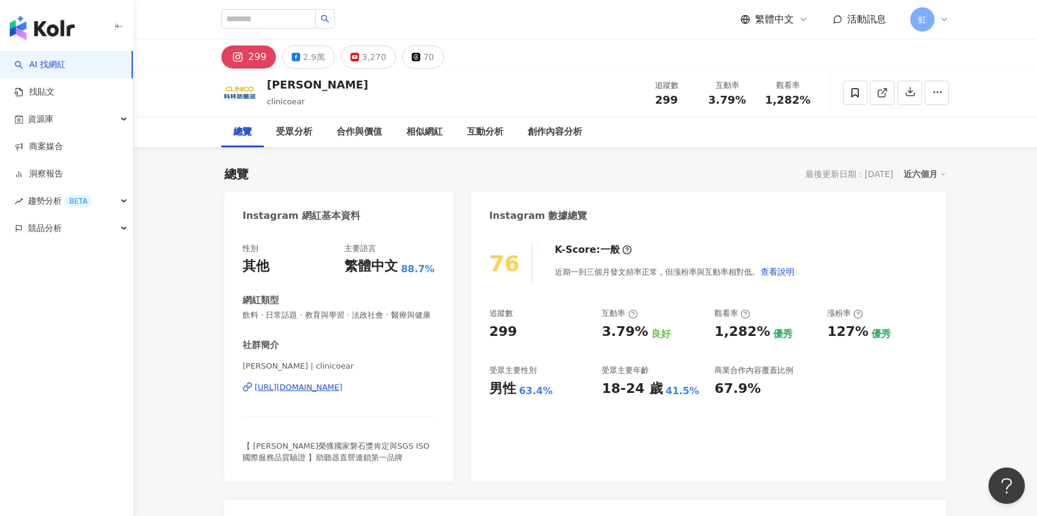
click at [916, 176] on div "近六個月" at bounding box center [925, 174] width 42 height 16
click at [922, 204] on link "近三個月" at bounding box center [931, 198] width 34 height 13
click at [929, 178] on div "近三個月" at bounding box center [925, 174] width 42 height 16
click at [931, 226] on link "近六個月" at bounding box center [931, 223] width 34 height 13
click at [308, 58] on div "2.9萬" at bounding box center [314, 57] width 22 height 17
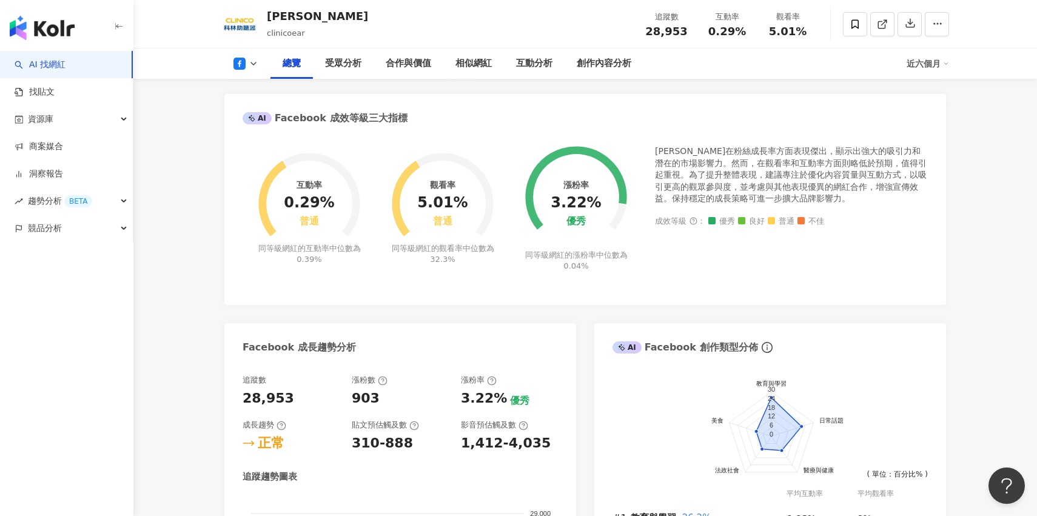
scroll to position [414, 0]
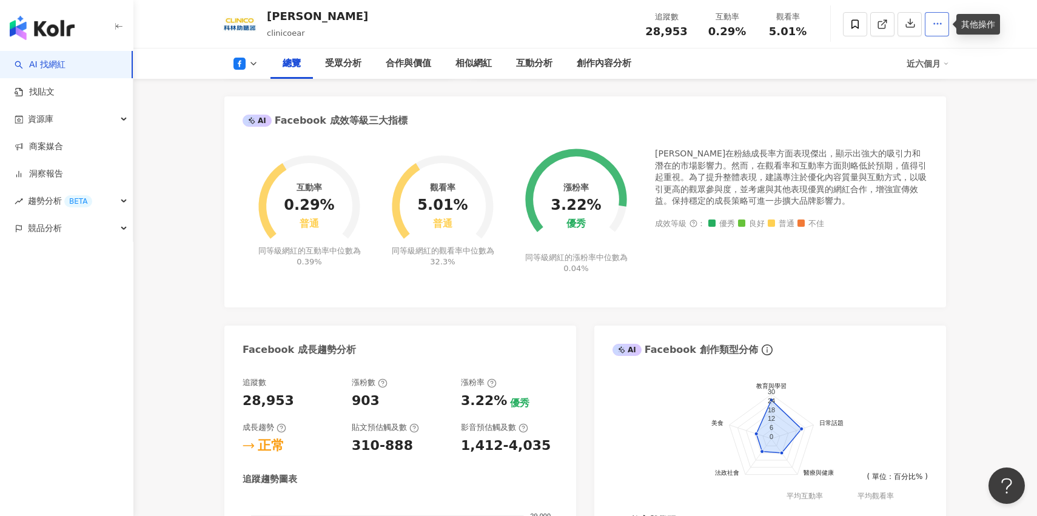
click at [937, 28] on icon "button" at bounding box center [937, 23] width 11 height 11
click at [99, 211] on div "趨勢分析 BETA" at bounding box center [66, 200] width 133 height 27
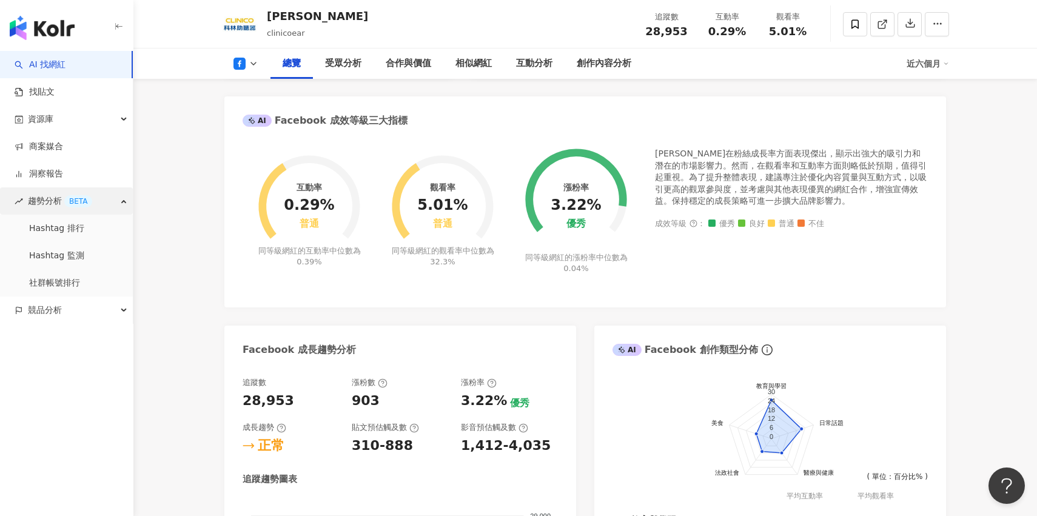
click at [111, 206] on div "趨勢分析 BETA" at bounding box center [66, 200] width 133 height 27
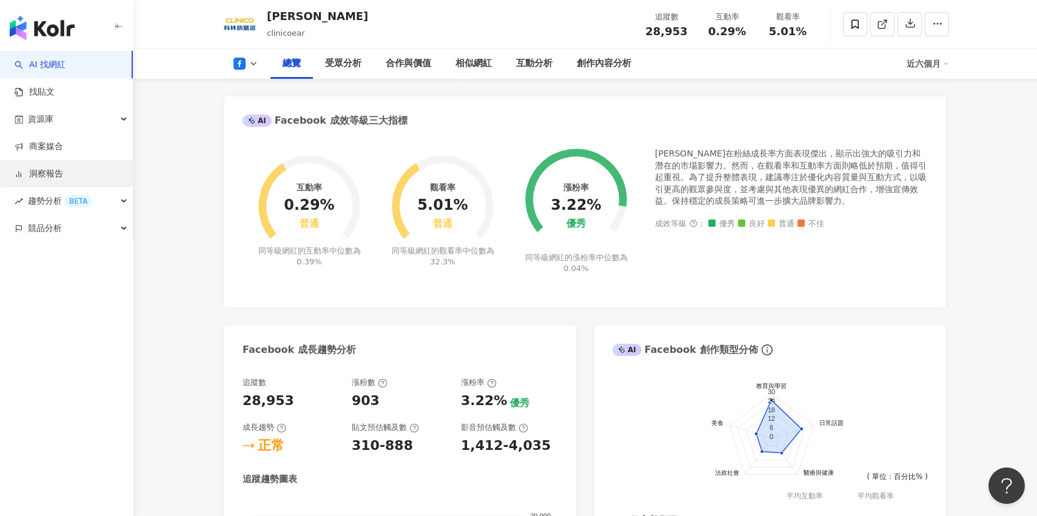
click at [63, 170] on link "洞察報告" at bounding box center [39, 174] width 49 height 12
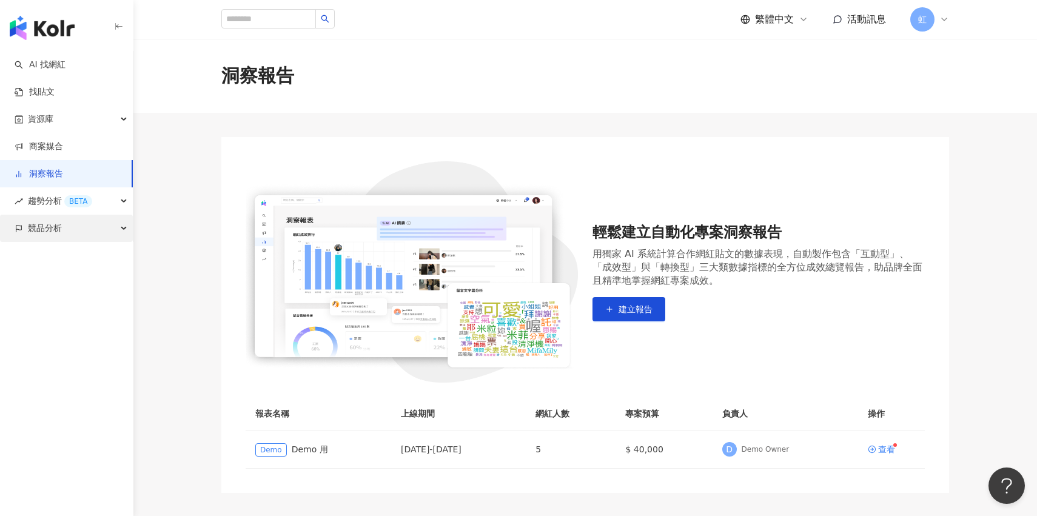
click at [93, 230] on div "競品分析" at bounding box center [66, 228] width 133 height 27
click at [80, 255] on link "品牌帳號分析" at bounding box center [54, 256] width 51 height 12
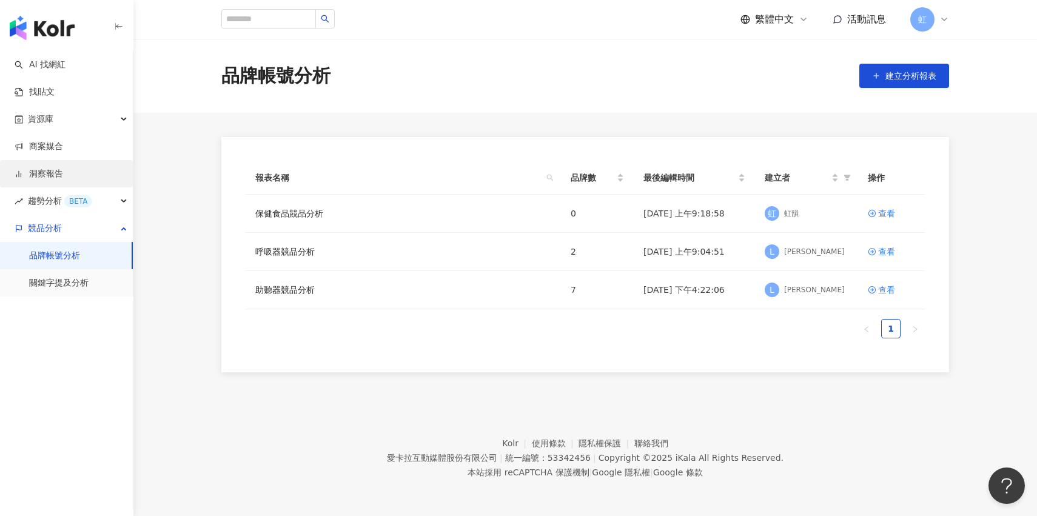
click at [63, 180] on link "洞察報告" at bounding box center [39, 174] width 49 height 12
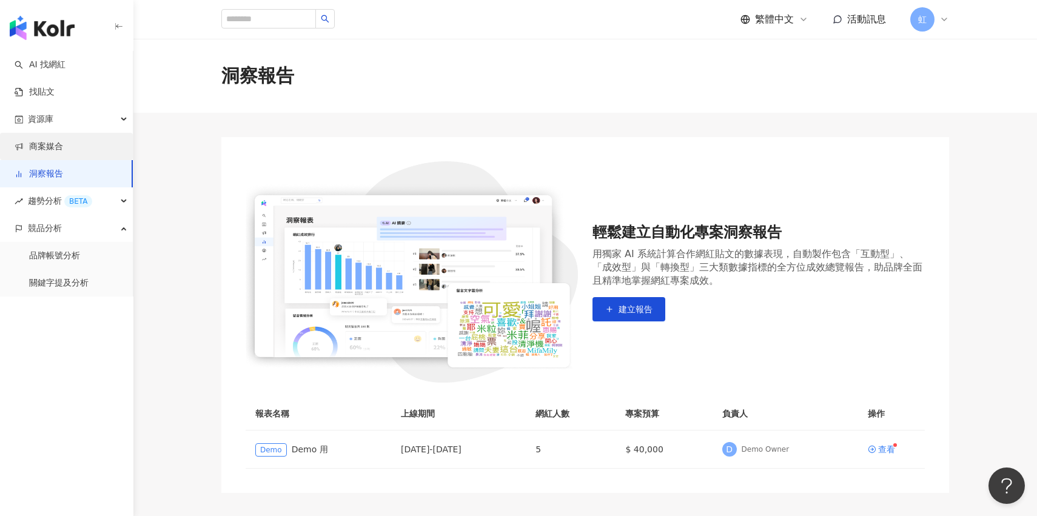
click at [63, 142] on link "商案媒合" at bounding box center [39, 147] width 49 height 12
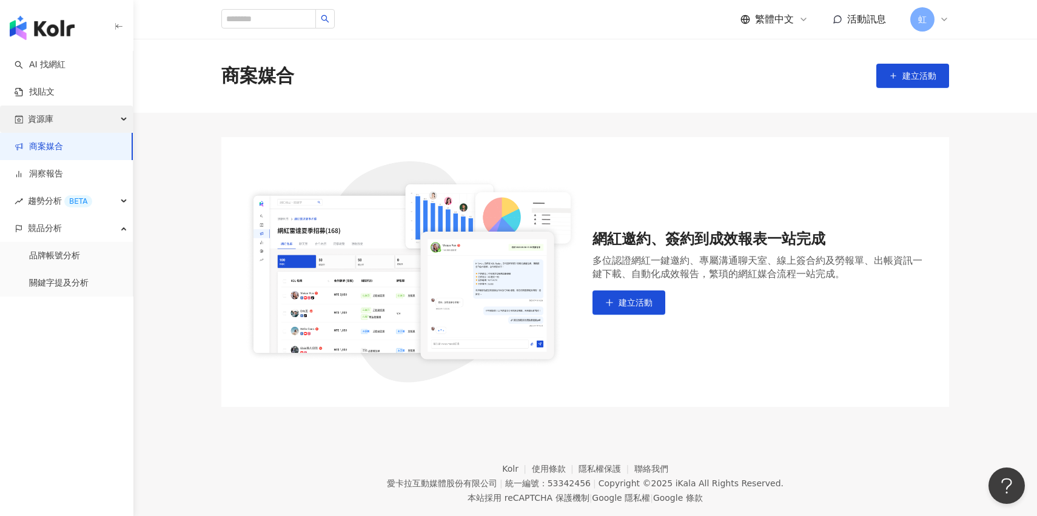
click at [106, 125] on div "資源庫" at bounding box center [66, 119] width 133 height 27
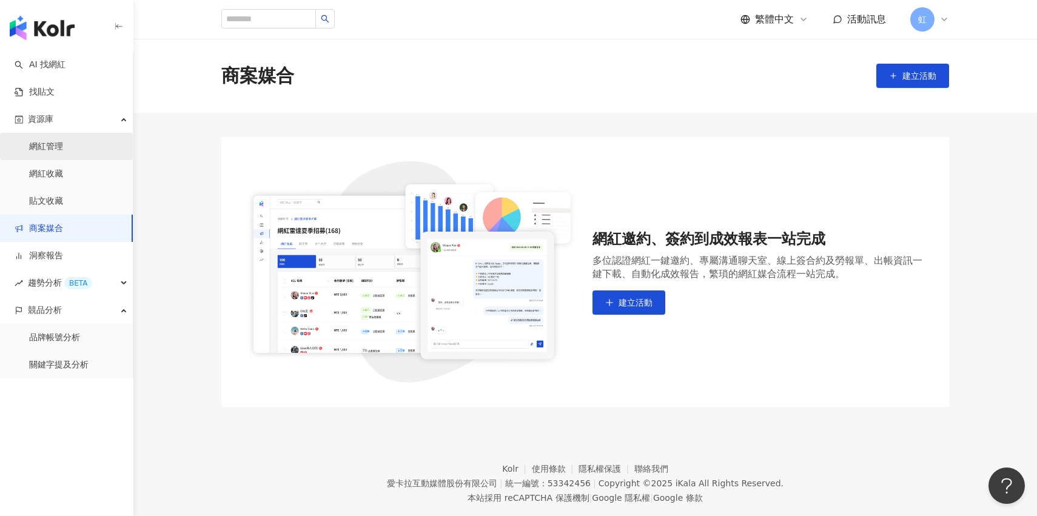
click at [63, 146] on link "網紅管理" at bounding box center [46, 147] width 34 height 12
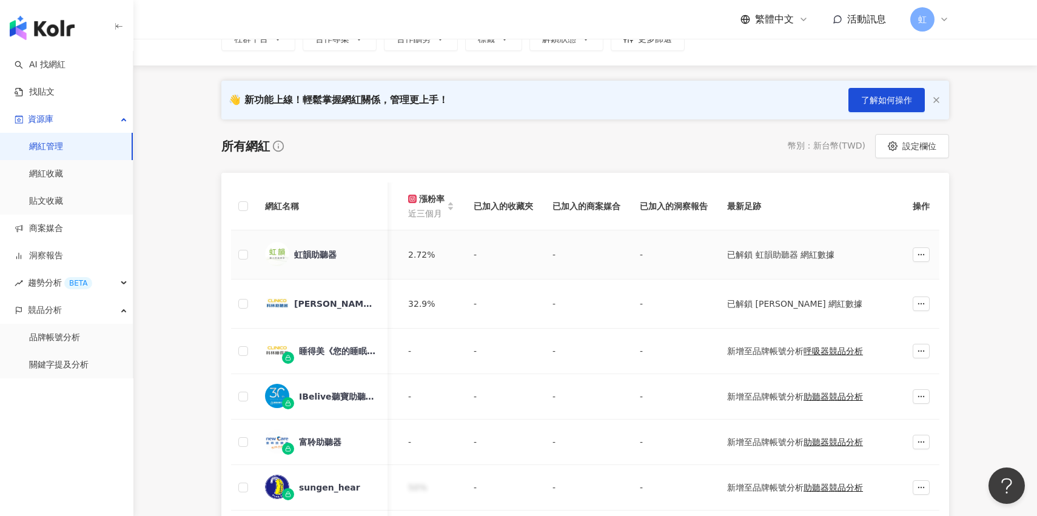
scroll to position [96, 0]
click at [332, 260] on div "虹韻助聽器" at bounding box center [315, 255] width 42 height 12
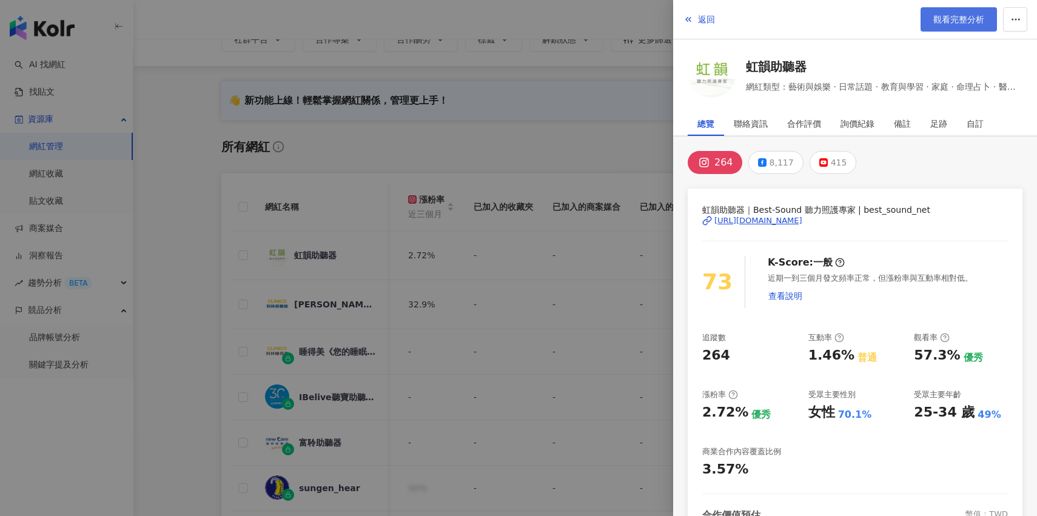
click at [955, 20] on span "觀看完整分析" at bounding box center [959, 20] width 51 height 10
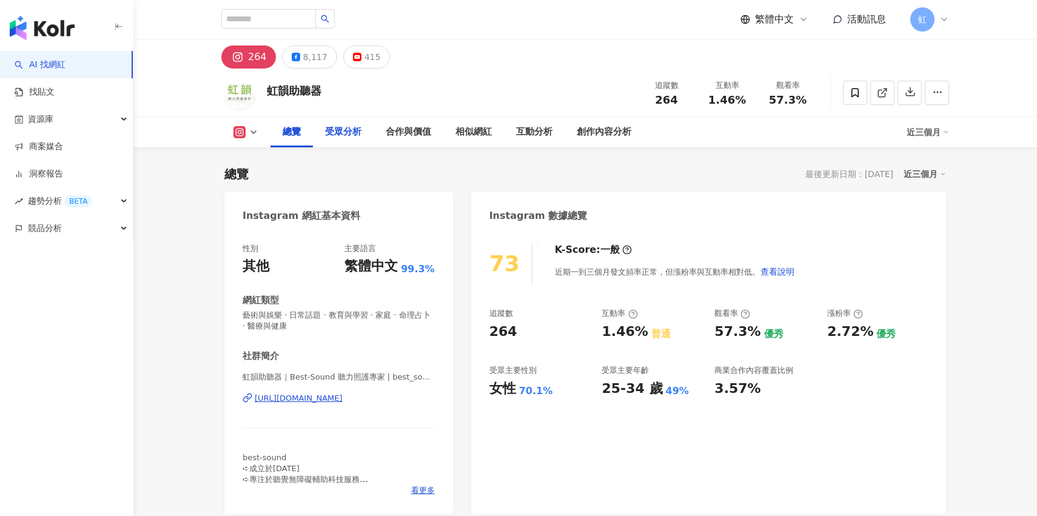
click at [355, 132] on div "受眾分析" at bounding box center [343, 132] width 36 height 15
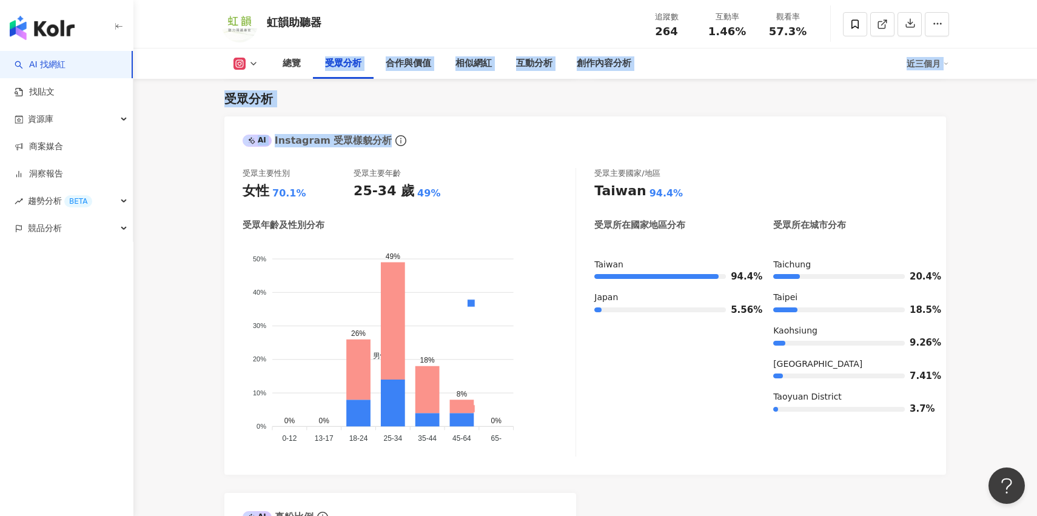
drag, startPoint x: 286, startPoint y: 71, endPoint x: 382, endPoint y: 110, distance: 103.4
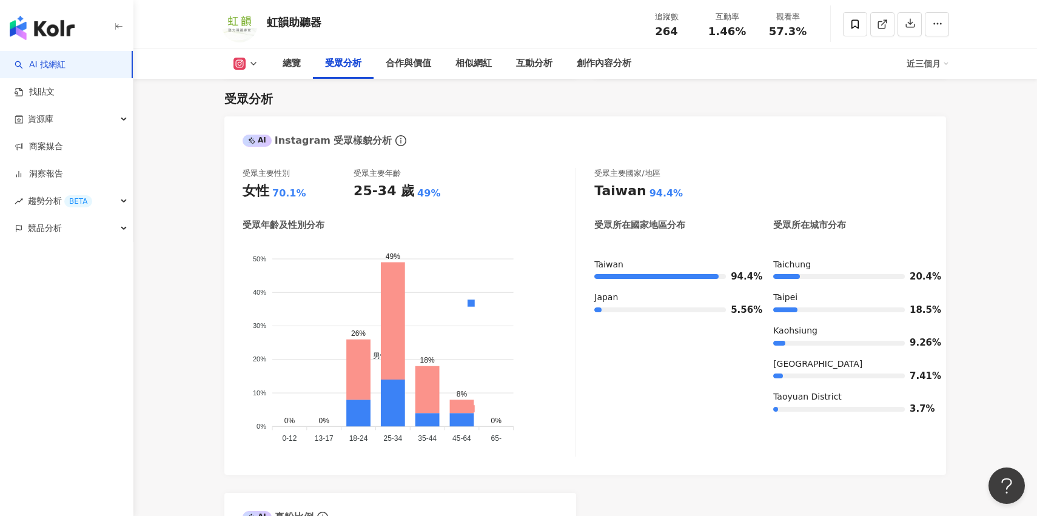
click at [422, 107] on div "受眾分析" at bounding box center [585, 98] width 722 height 17
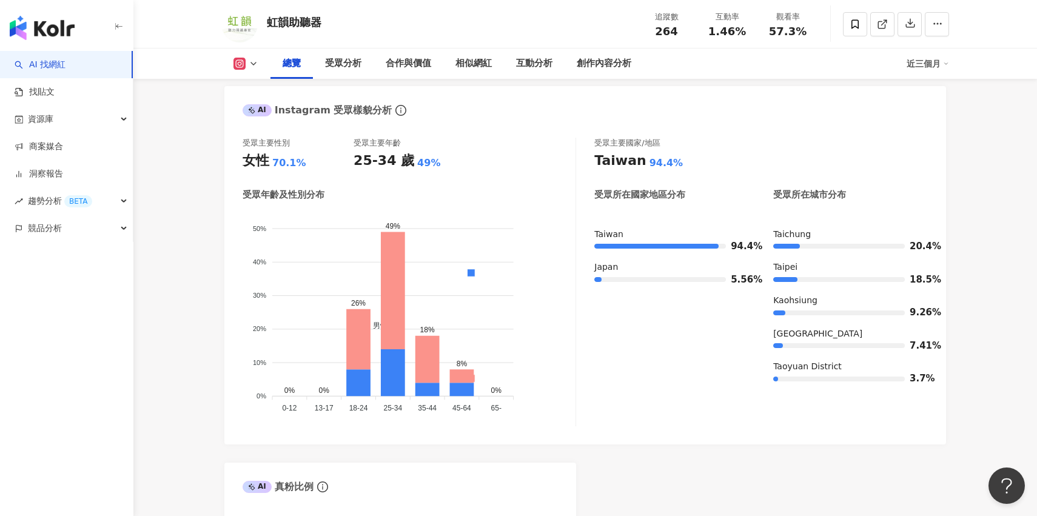
scroll to position [695, 0]
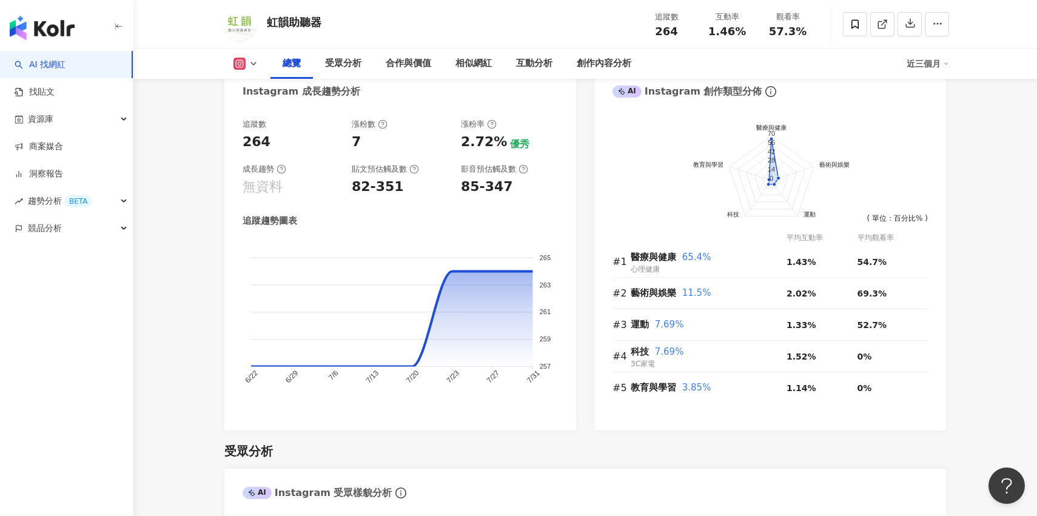
click at [236, 69] on icon at bounding box center [240, 64] width 12 height 12
click at [251, 113] on button "Facebook" at bounding box center [265, 114] width 73 height 17
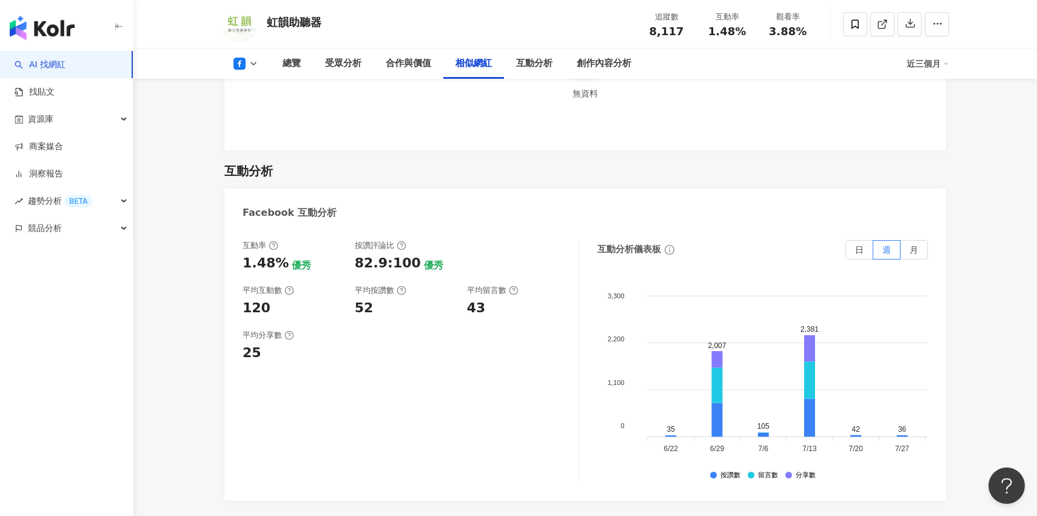
scroll to position [1743, 0]
click at [68, 29] on img "button" at bounding box center [42, 28] width 65 height 24
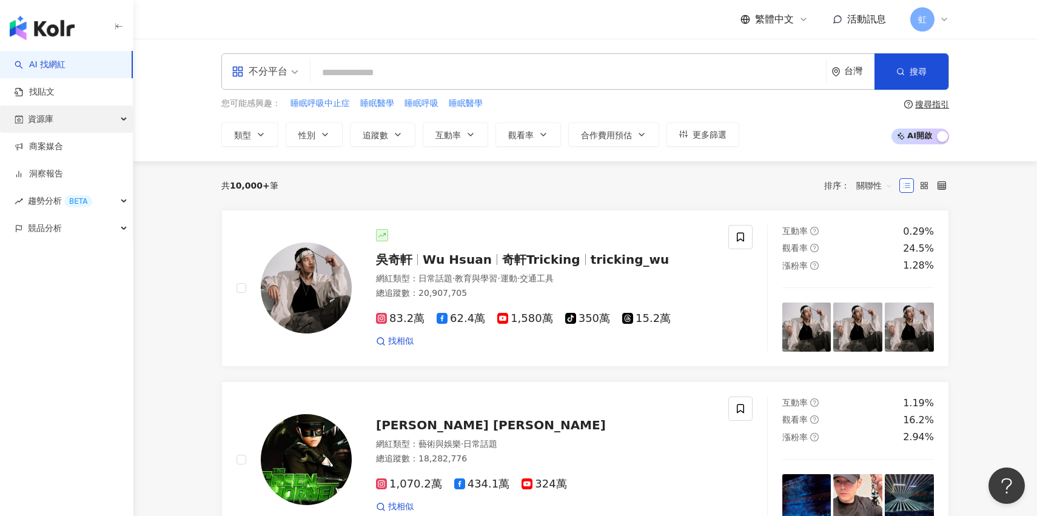
click at [108, 118] on div "資源庫" at bounding box center [66, 119] width 133 height 27
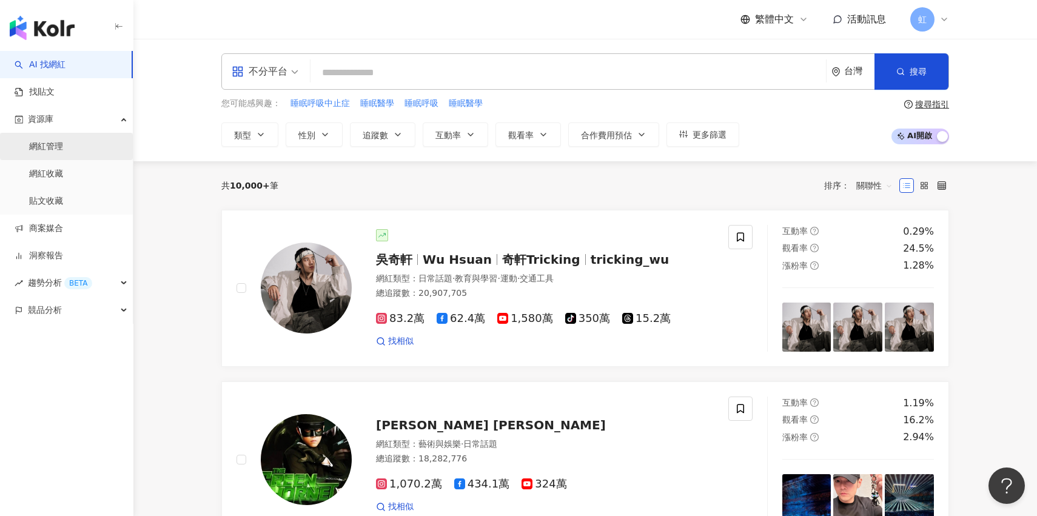
click at [63, 148] on link "網紅管理" at bounding box center [46, 147] width 34 height 12
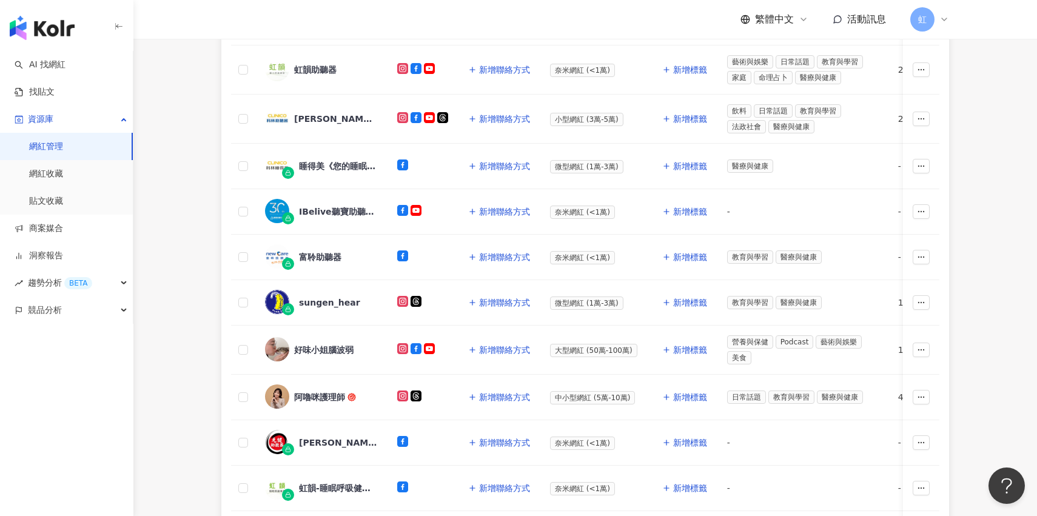
scroll to position [283, 0]
